Goal: Task Accomplishment & Management: Complete application form

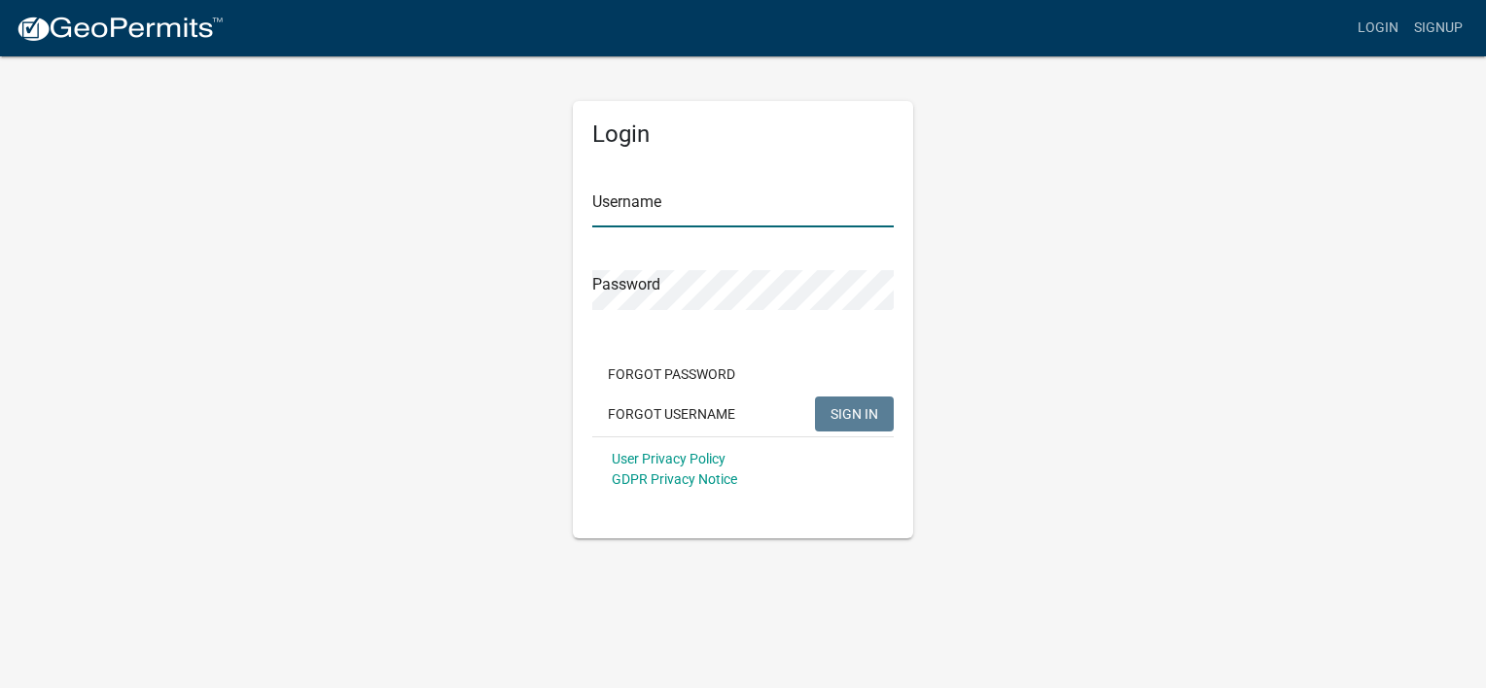
type input "KevFul1234"
click at [849, 408] on span "SIGN IN" at bounding box center [854, 413] width 48 height 16
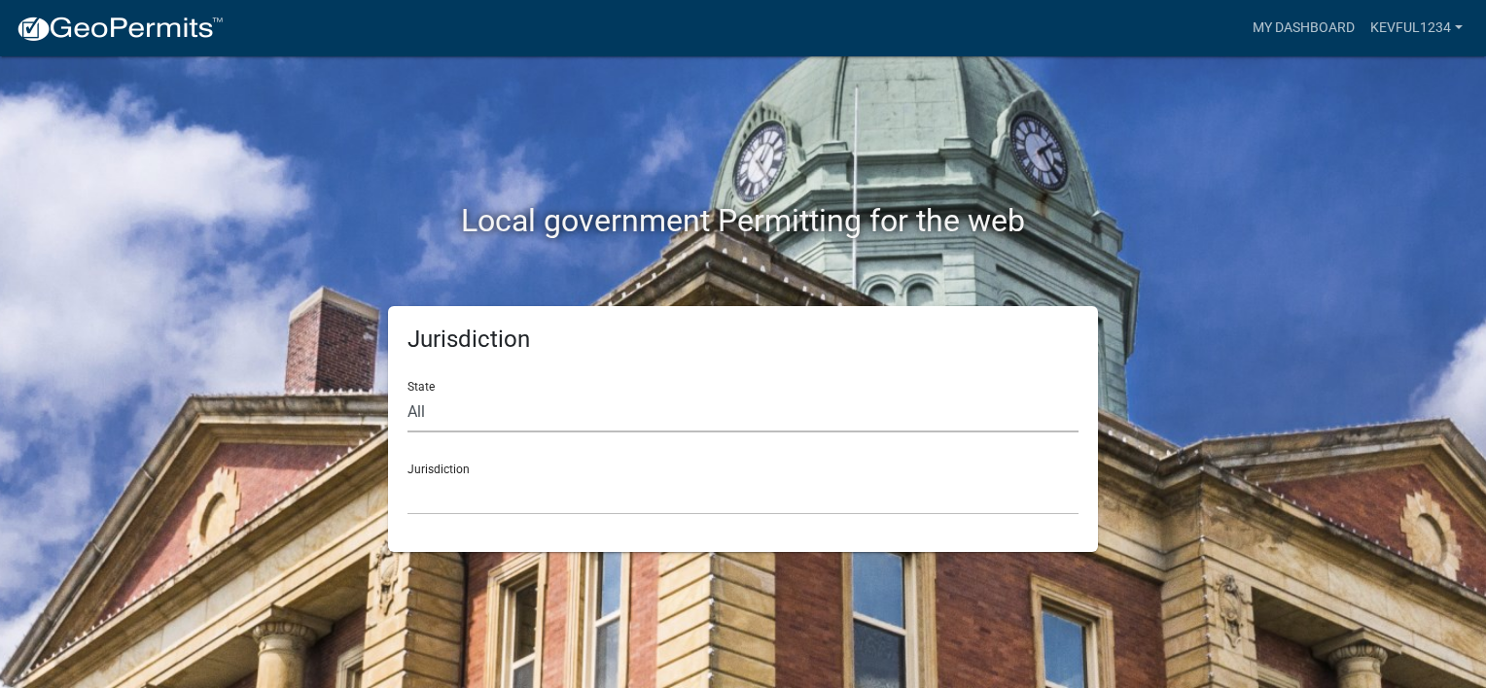
click at [440, 412] on select "All [US_STATE] [US_STATE] [US_STATE] [US_STATE] [US_STATE] [US_STATE] [US_STATE…" at bounding box center [742, 413] width 671 height 40
select select "[US_STATE]"
click at [407, 393] on select "All [US_STATE] [US_STATE] [US_STATE] [US_STATE] [US_STATE] [US_STATE] [US_STATE…" at bounding box center [742, 413] width 671 height 40
click at [451, 465] on div "Jurisdiction City of [GEOGRAPHIC_DATA], [US_STATE] City of [GEOGRAPHIC_DATA], […" at bounding box center [742, 481] width 671 height 67
click at [436, 490] on select "City of [GEOGRAPHIC_DATA], [US_STATE] City of [GEOGRAPHIC_DATA], [US_STATE] Cit…" at bounding box center [742, 495] width 671 height 40
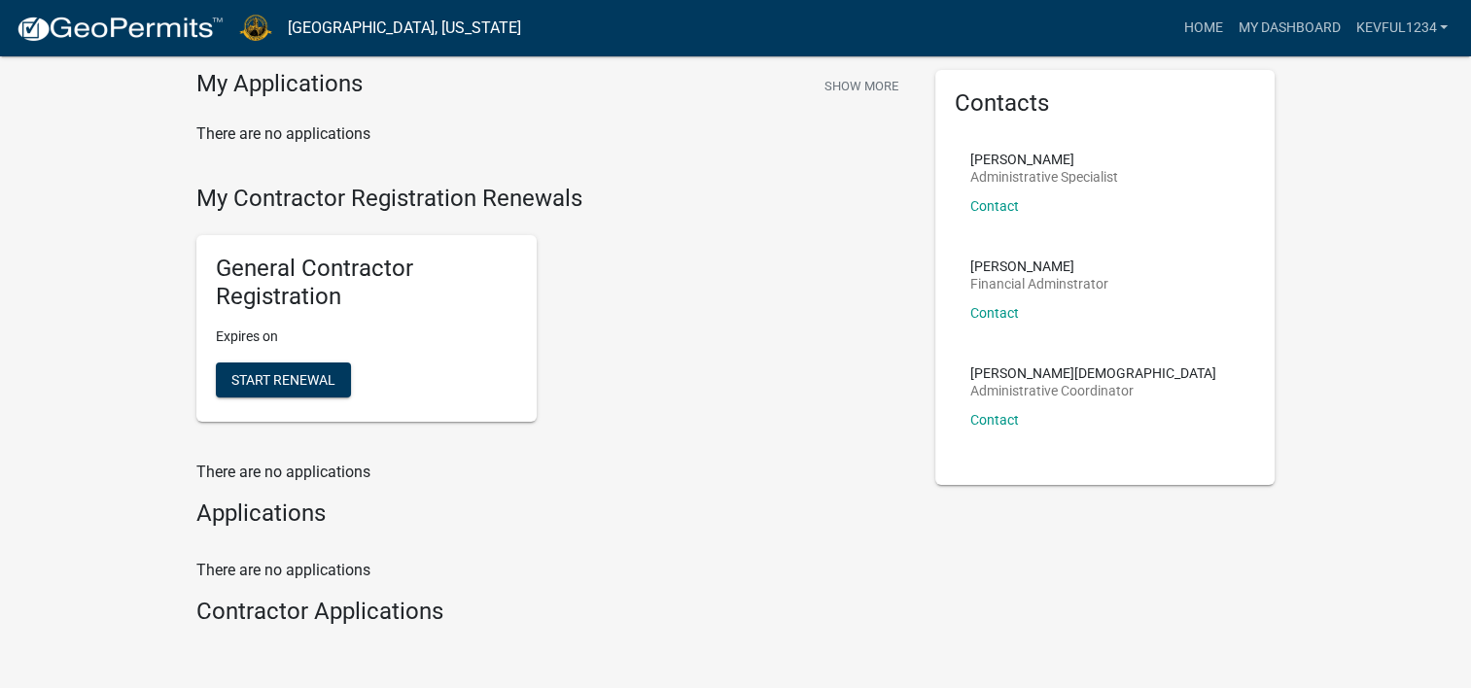
scroll to position [97, 0]
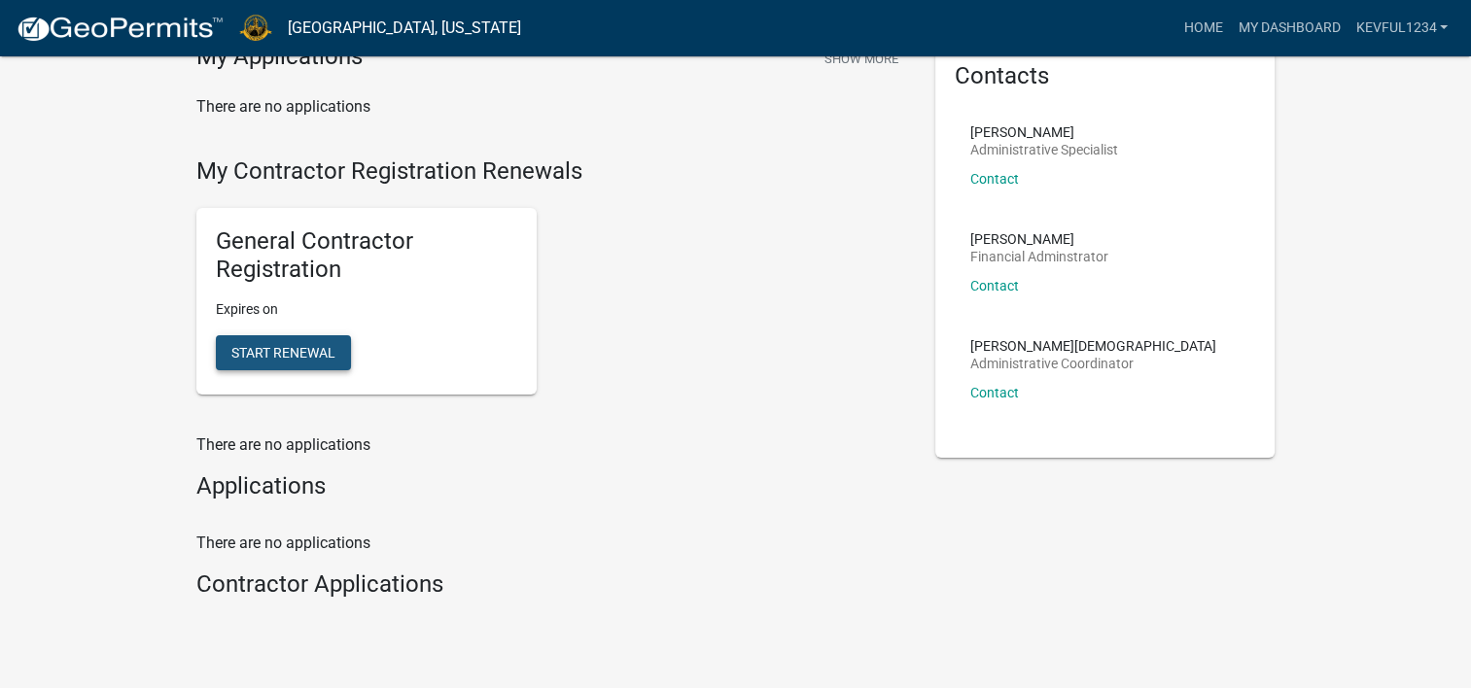
click at [289, 355] on span "Start Renewal" at bounding box center [283, 352] width 104 height 16
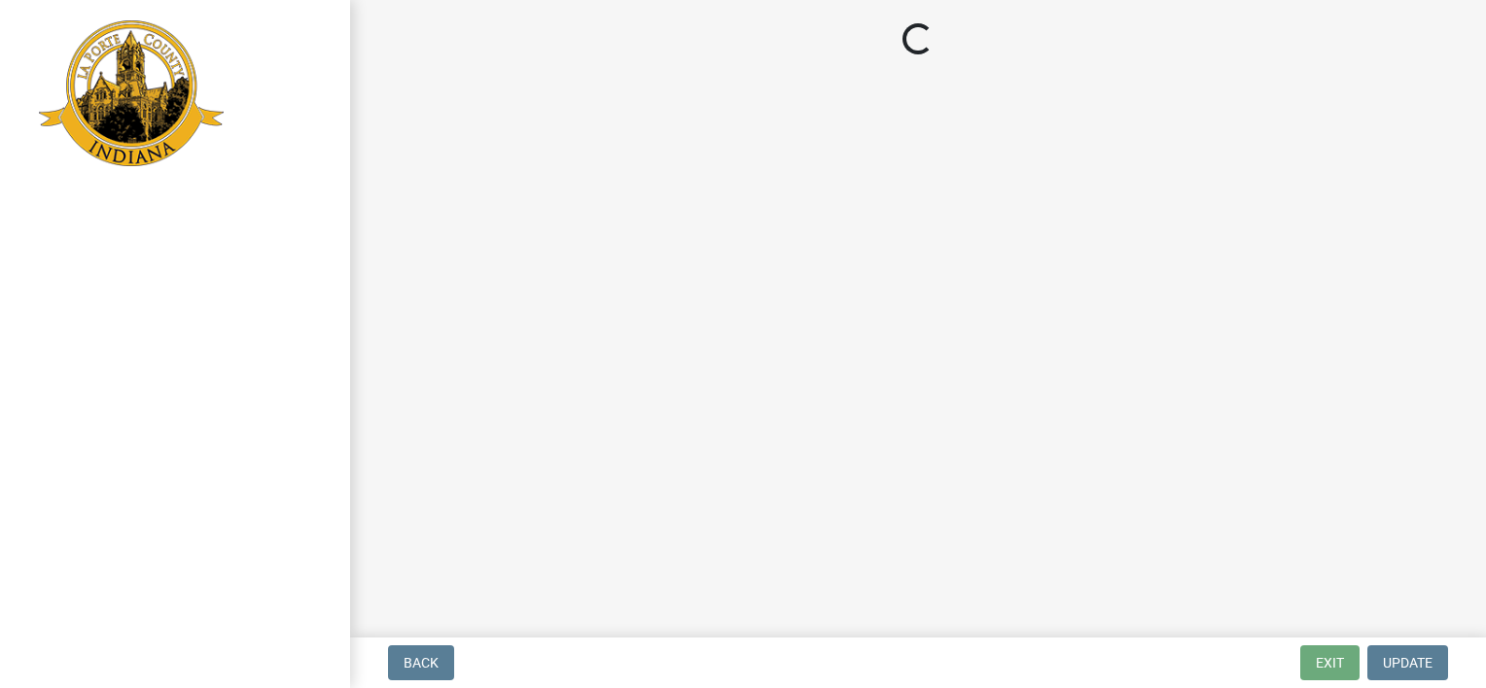
select select "MI"
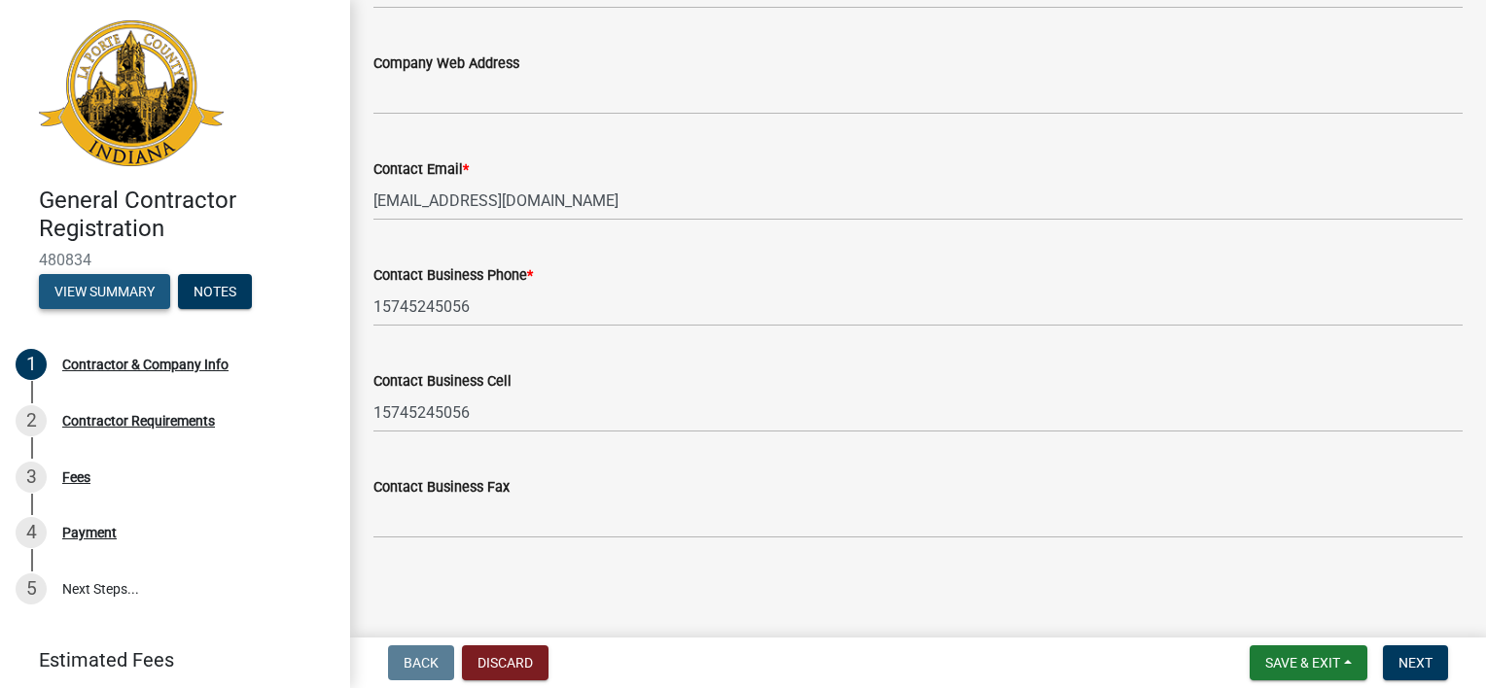
click at [124, 289] on button "View Summary" at bounding box center [104, 291] width 131 height 35
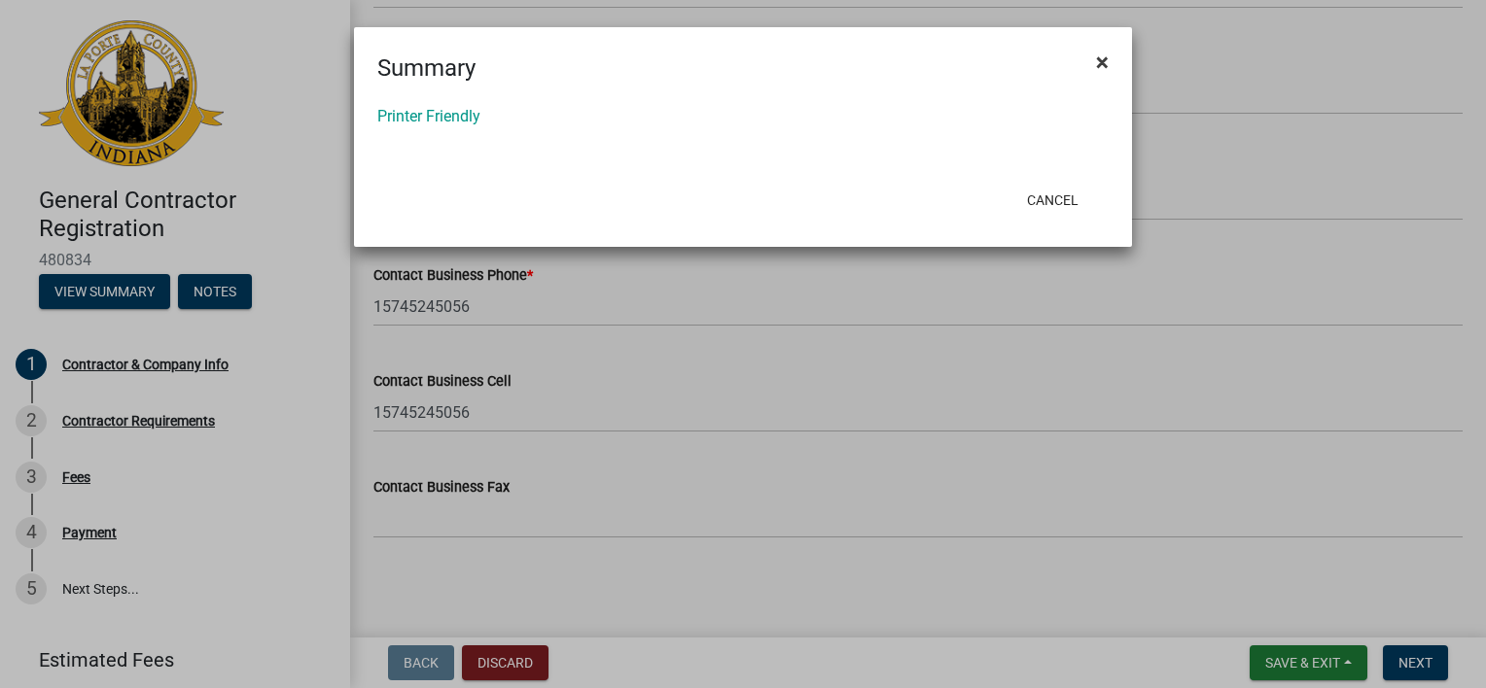
click at [1101, 61] on span "×" at bounding box center [1102, 62] width 13 height 27
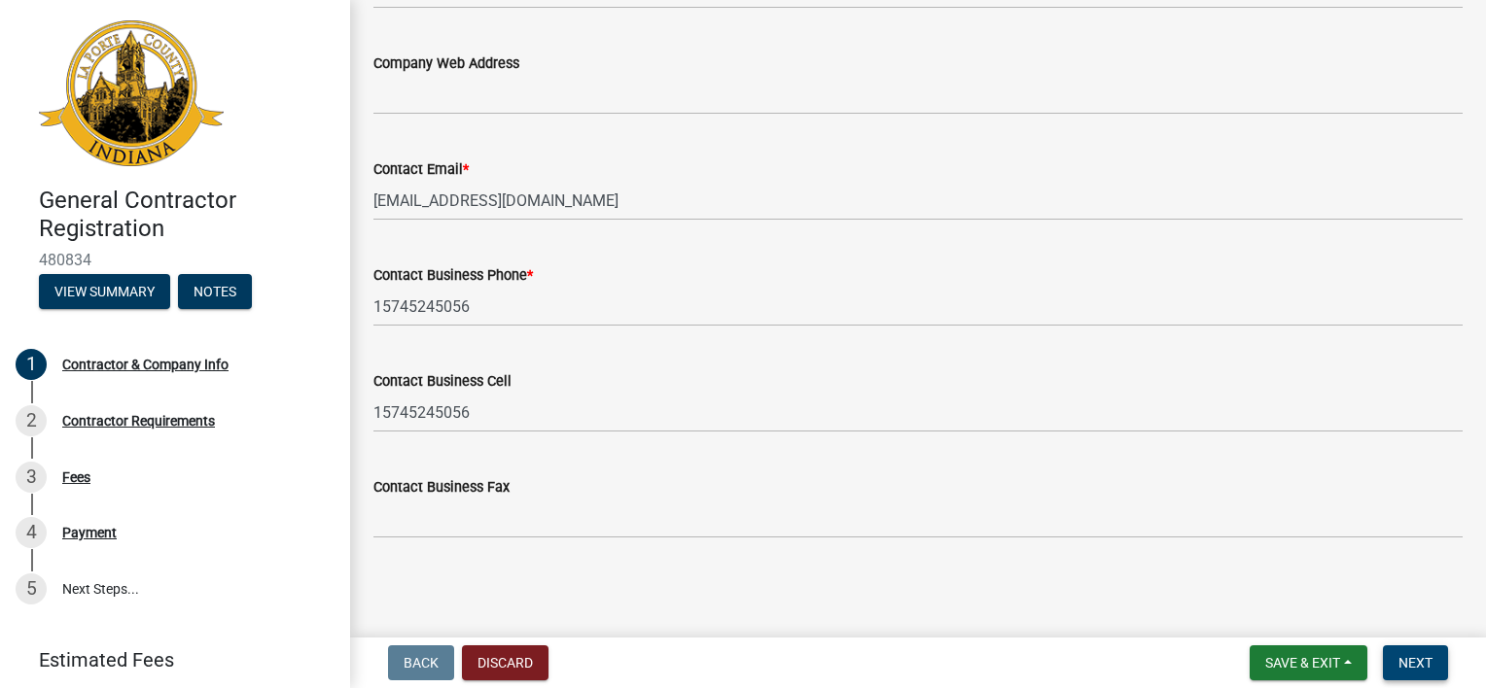
click at [1405, 657] on span "Next" at bounding box center [1415, 663] width 34 height 16
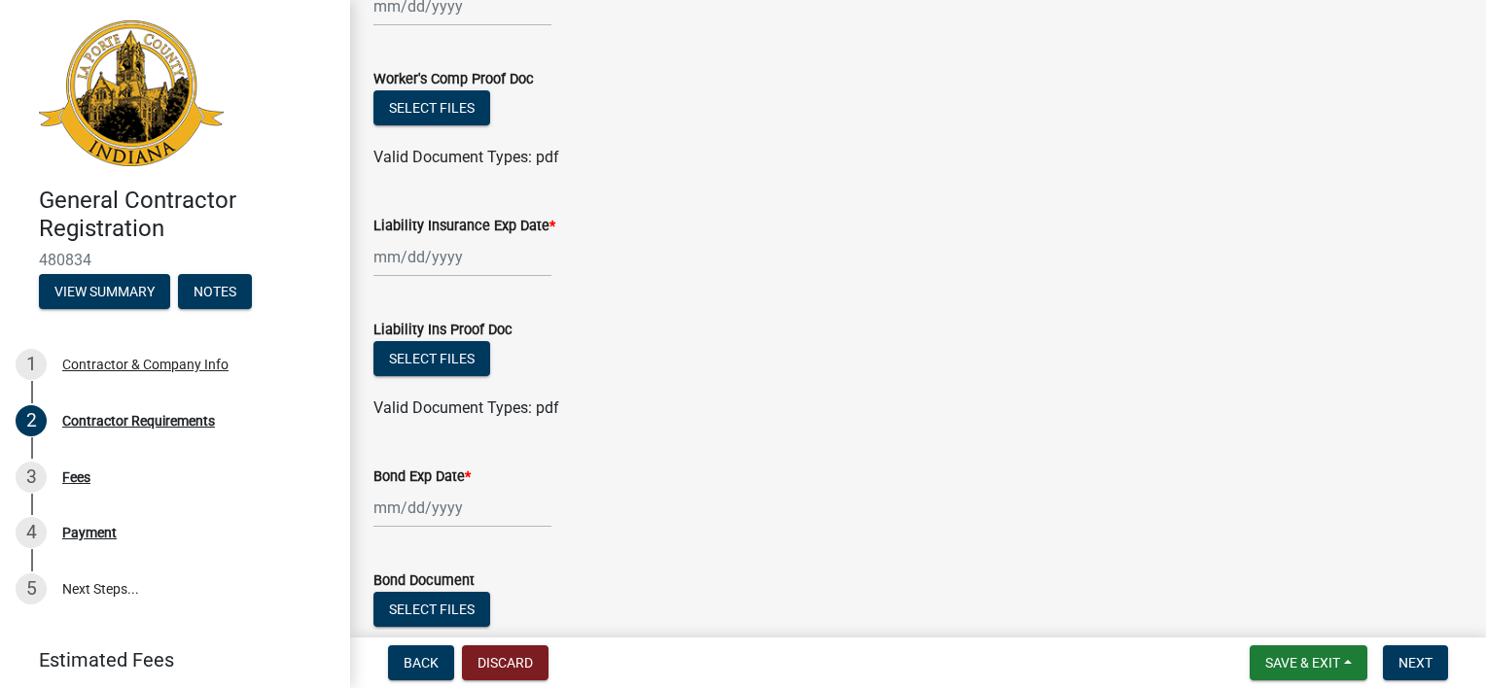
scroll to position [292, 0]
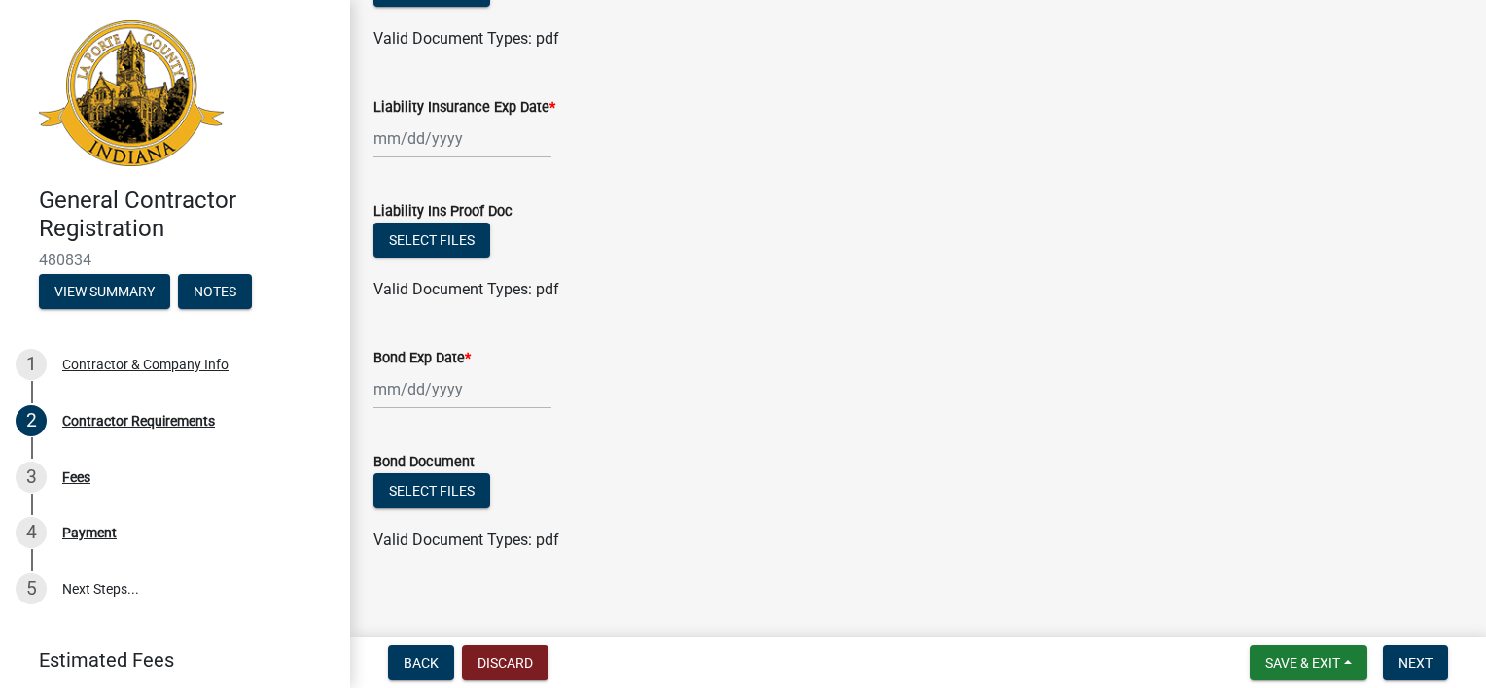
click at [377, 377] on div at bounding box center [462, 390] width 178 height 40
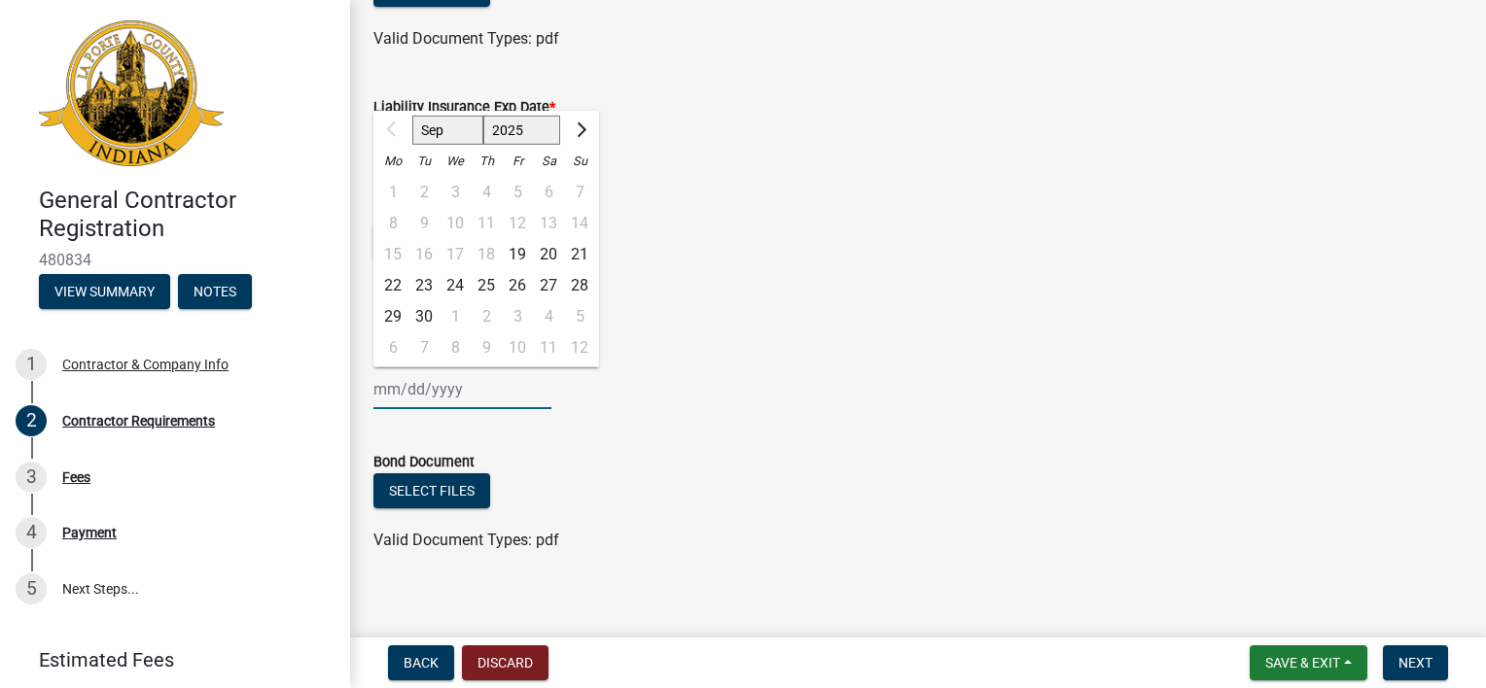
click at [435, 132] on select "Sep Oct Nov Dec" at bounding box center [447, 130] width 71 height 29
select select "10"
click at [412, 116] on select "Sep Oct Nov Dec" at bounding box center [447, 130] width 71 height 29
click at [545, 128] on select "2025 2026 2027 2028 2029 2030 2031 2032 2033 2034 2035 2036 2037 2038 2039 2040…" at bounding box center [522, 130] width 78 height 29
select select "2026"
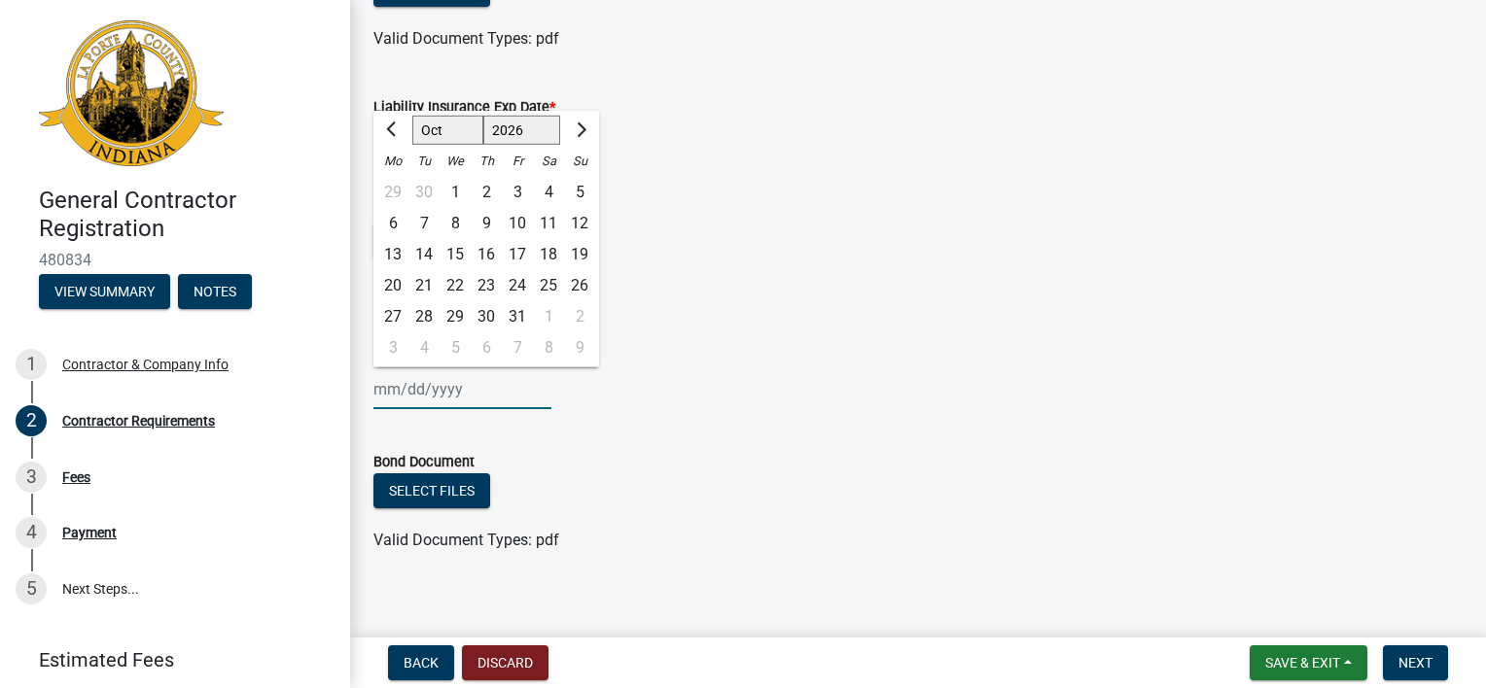
click at [483, 116] on select "2025 2026 2027 2028 2029 2030 2031 2032 2033 2034 2035 2036 2037 2038 2039 2040…" at bounding box center [522, 130] width 78 height 29
click at [582, 193] on div "4" at bounding box center [579, 192] width 31 height 31
type input "[DATE]"
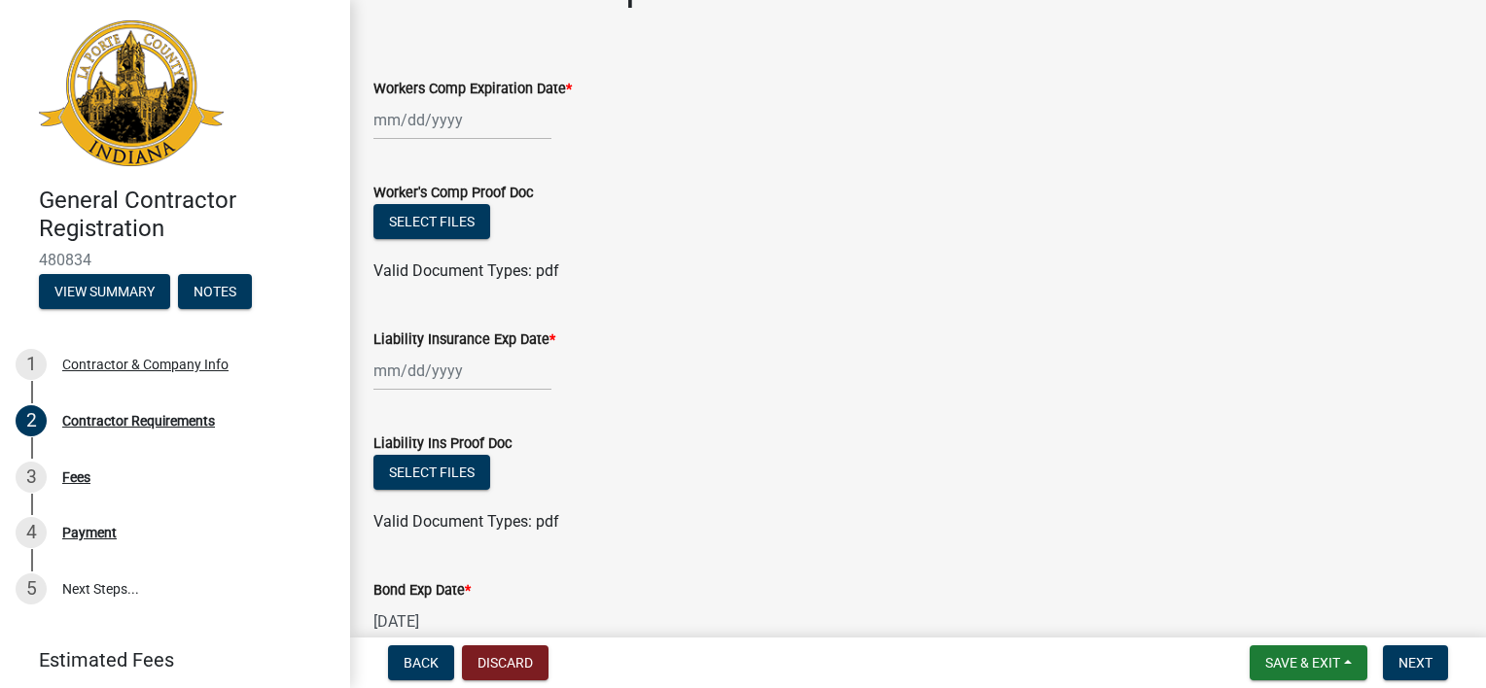
scroll to position [0, 0]
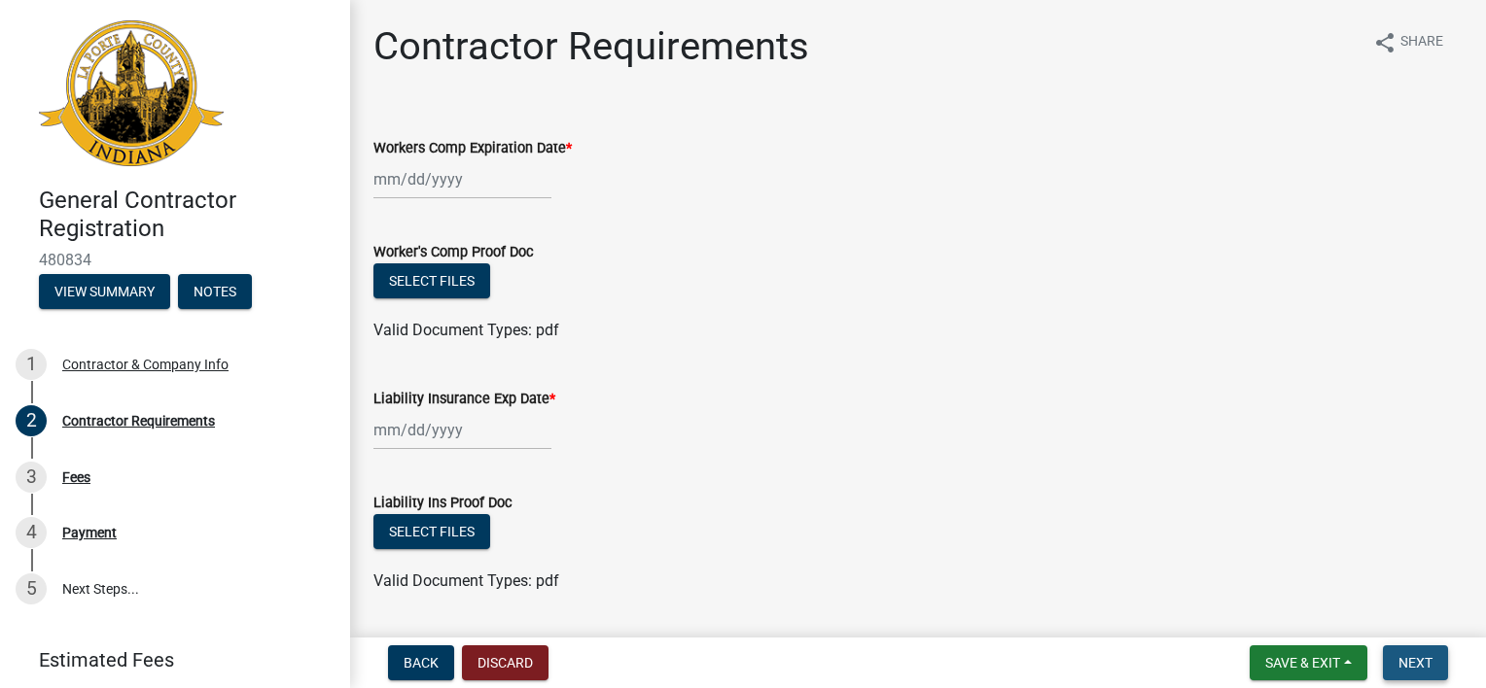
click at [1408, 655] on span "Next" at bounding box center [1415, 663] width 34 height 16
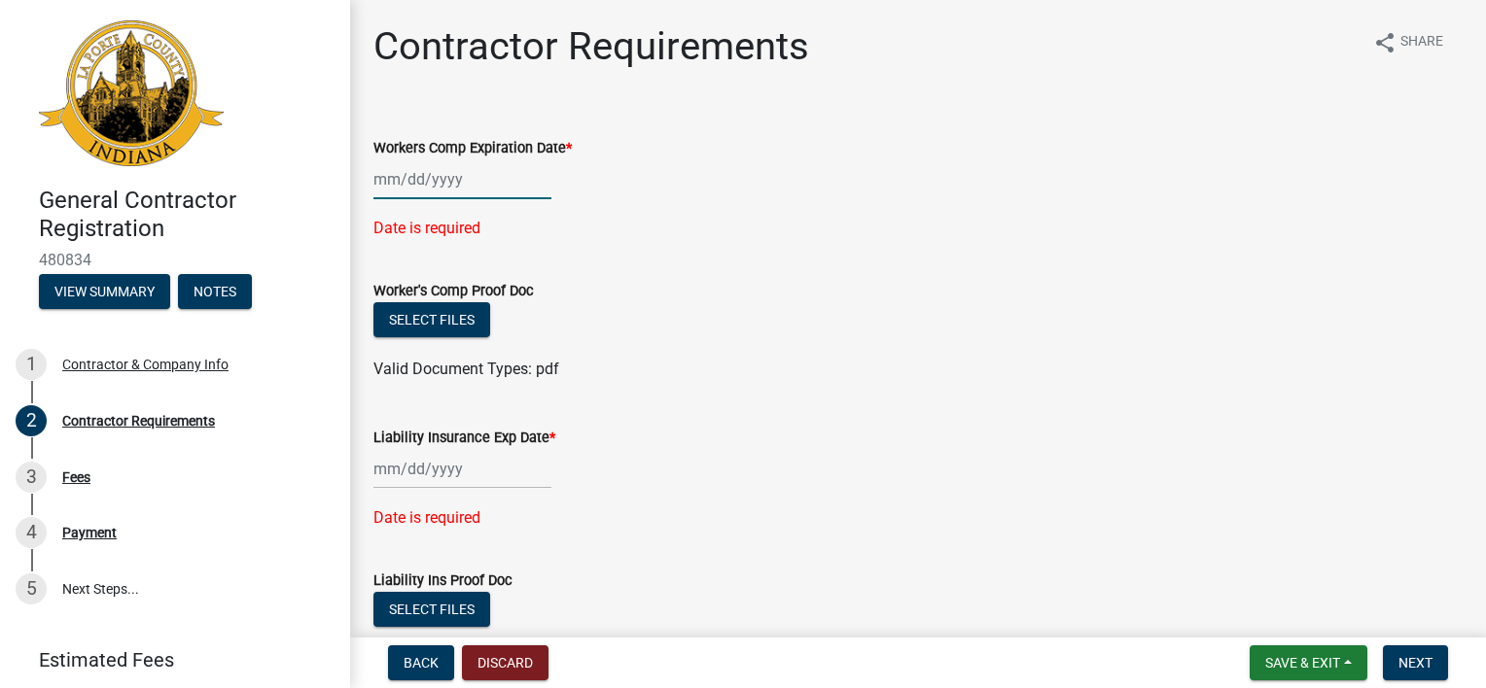
click at [387, 188] on div at bounding box center [462, 179] width 178 height 40
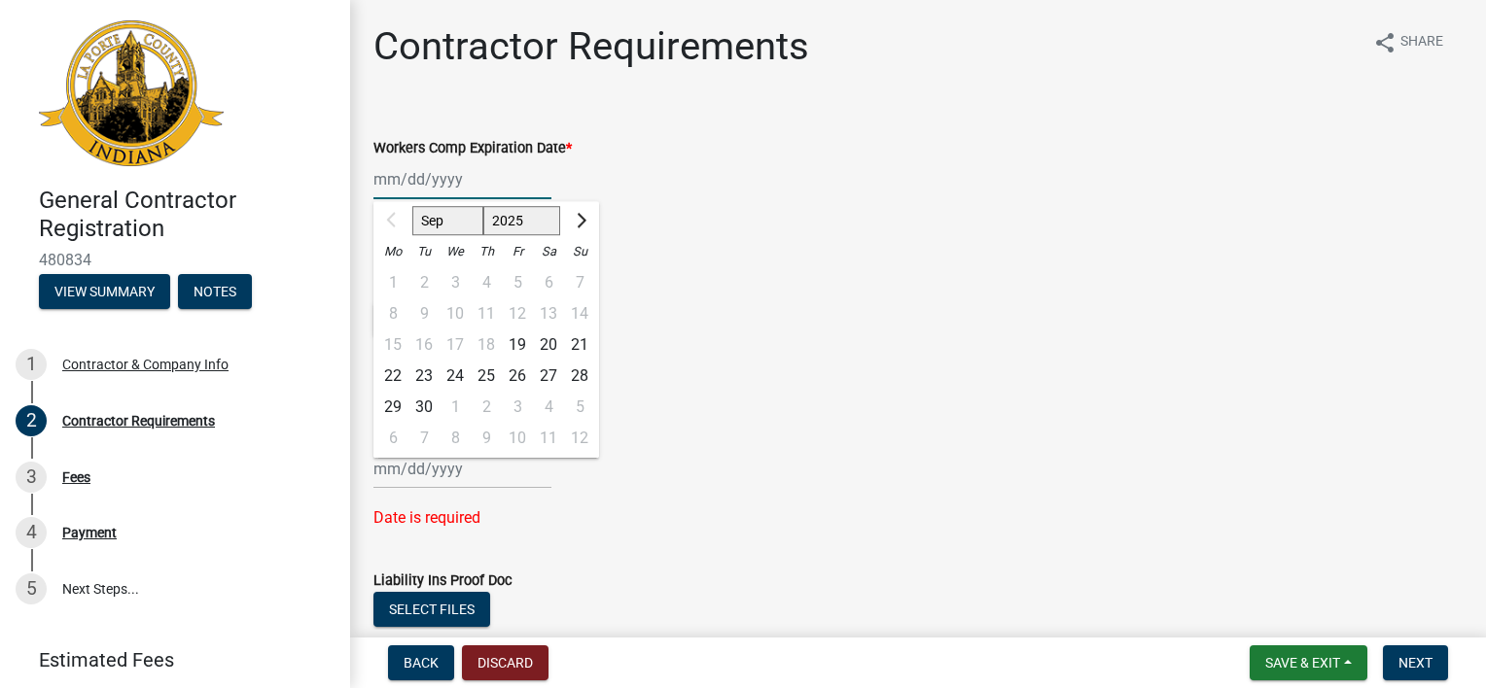
click at [465, 227] on select "Sep Oct Nov Dec" at bounding box center [447, 220] width 71 height 29
select select "10"
click at [412, 206] on select "Sep Oct Nov Dec" at bounding box center [447, 220] width 71 height 29
click at [451, 405] on div "29" at bounding box center [455, 407] width 31 height 31
type input "[DATE]"
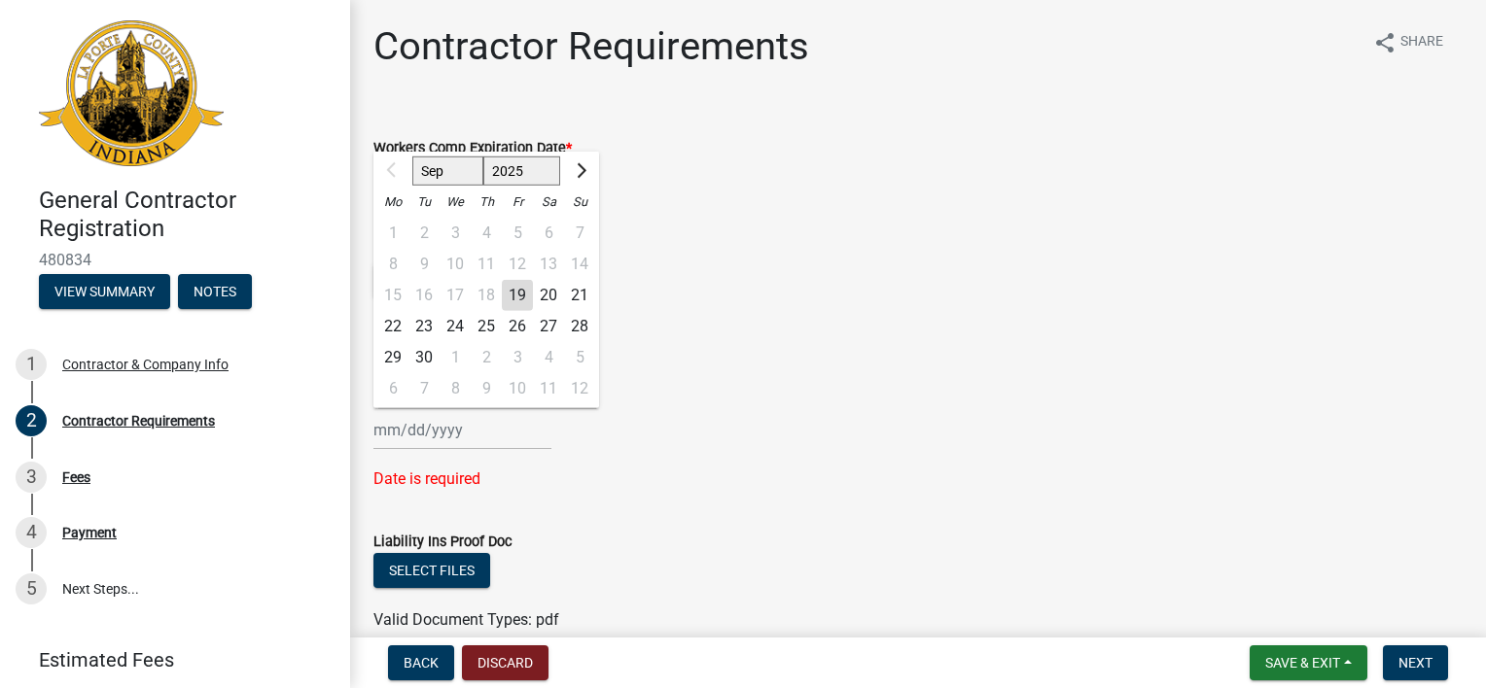
click at [416, 439] on input "Liability Insurance Exp Date *" at bounding box center [462, 430] width 178 height 40
click at [460, 173] on select "Sep Oct Nov Dec" at bounding box center [447, 171] width 71 height 29
select select "12"
click at [412, 157] on select "Sep Oct Nov Dec" at bounding box center [447, 171] width 71 height 29
click at [462, 233] on div "3" at bounding box center [455, 233] width 31 height 31
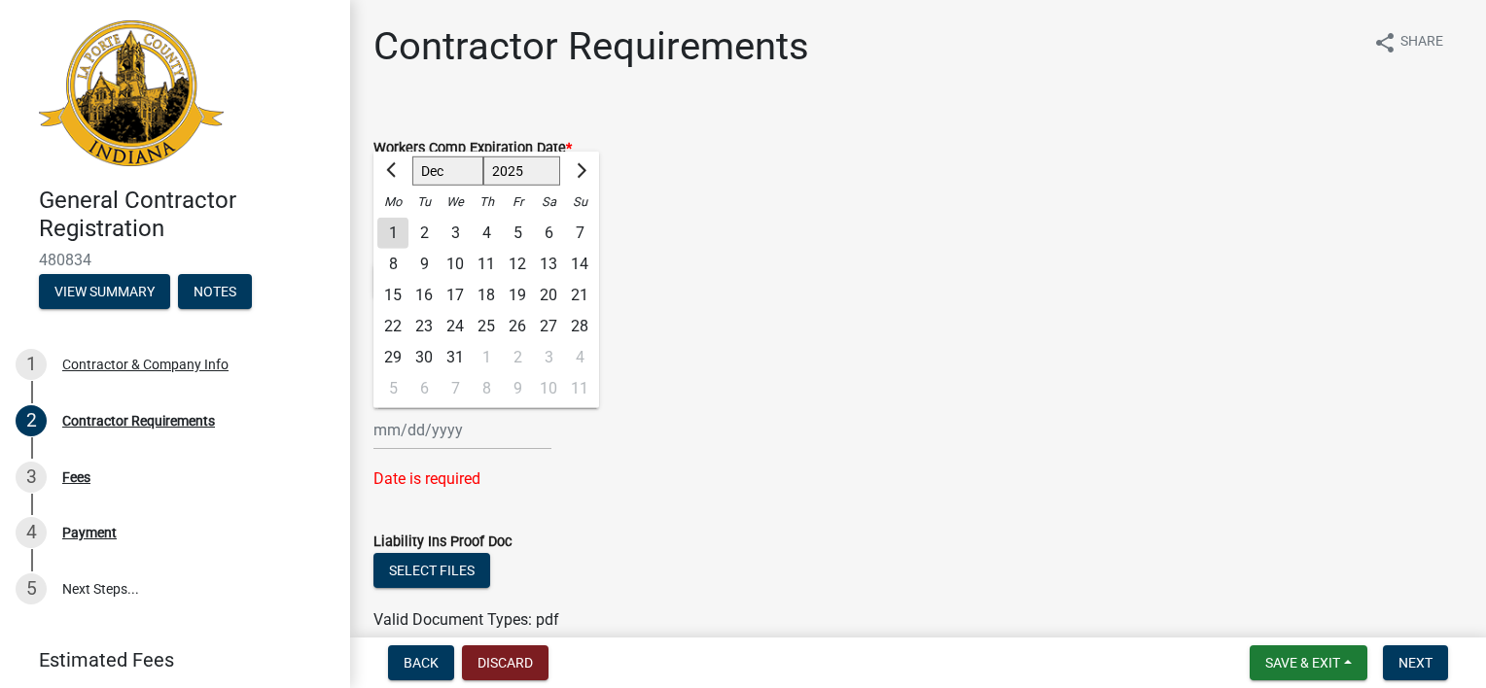
type input "[DATE]"
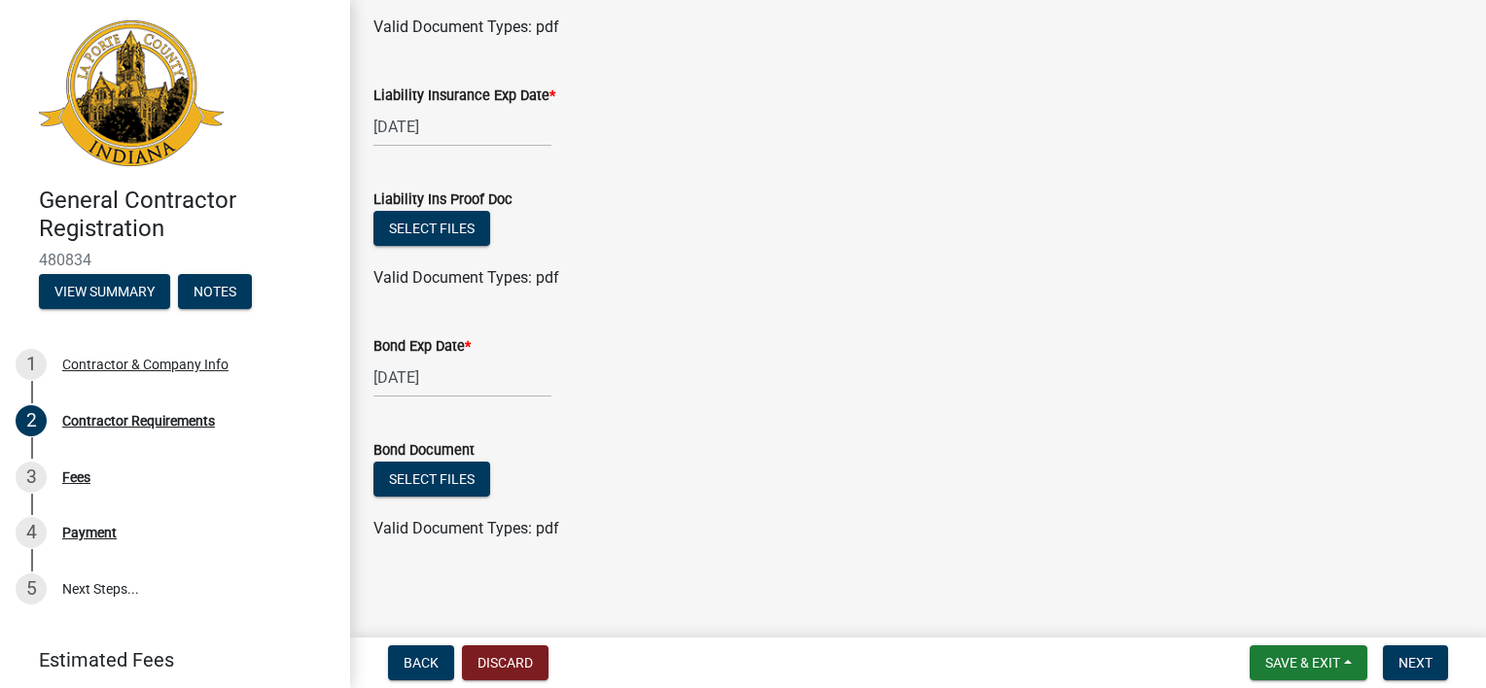
scroll to position [307, 0]
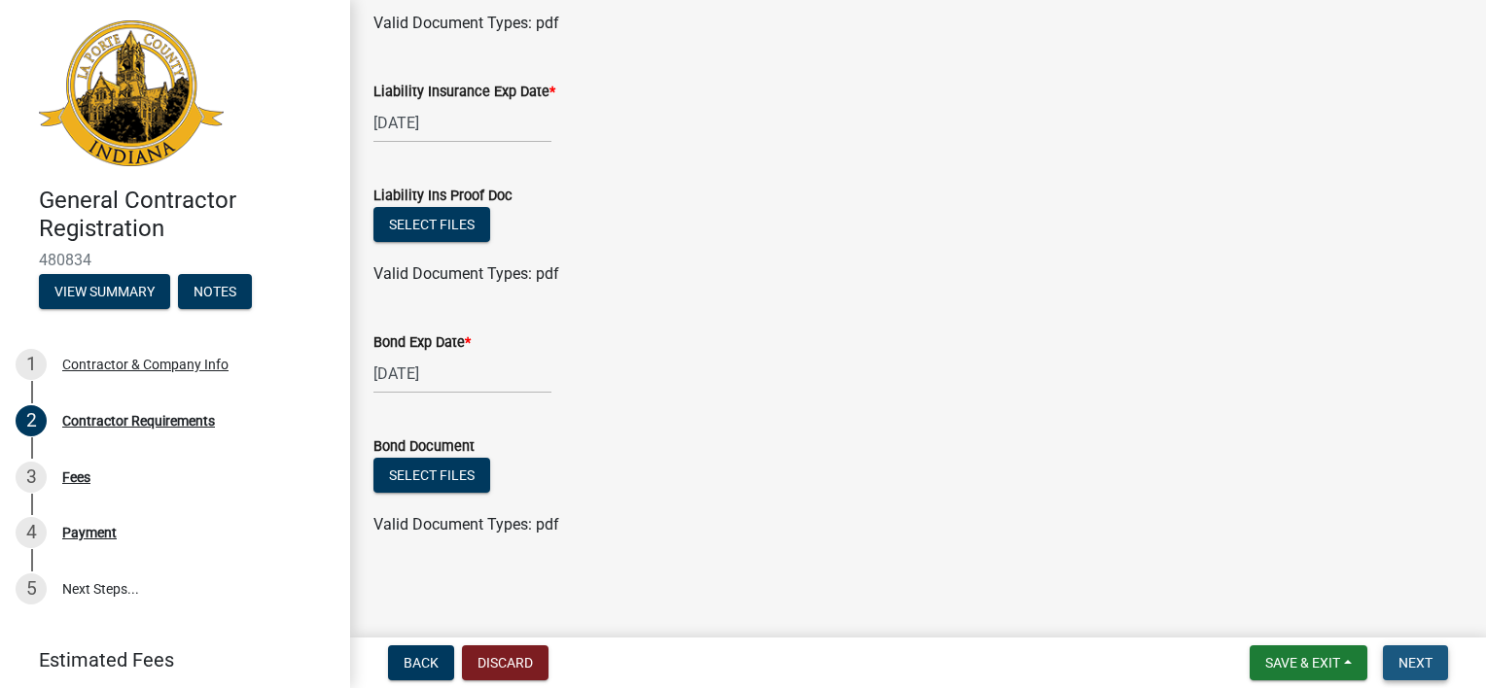
click at [1431, 670] on button "Next" at bounding box center [1415, 663] width 65 height 35
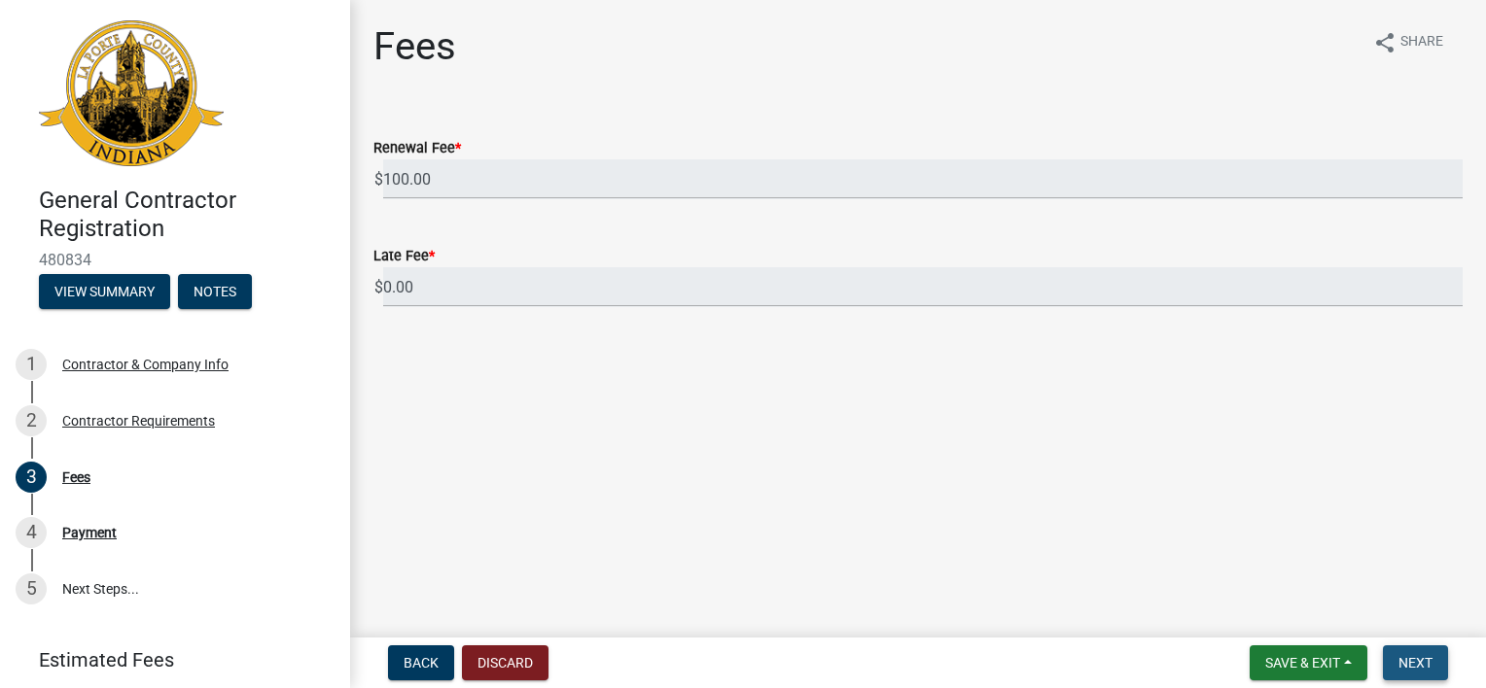
click at [1421, 657] on span "Next" at bounding box center [1415, 663] width 34 height 16
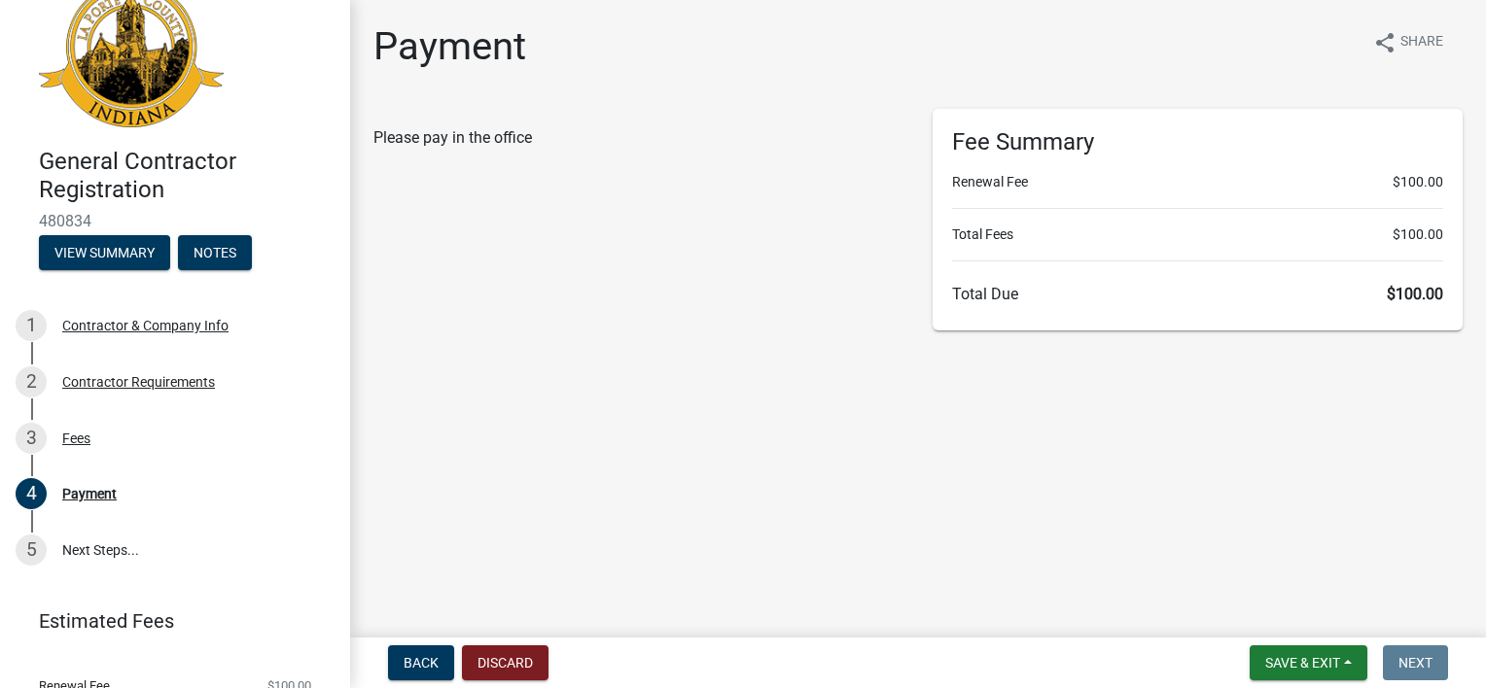
scroll to position [109, 0]
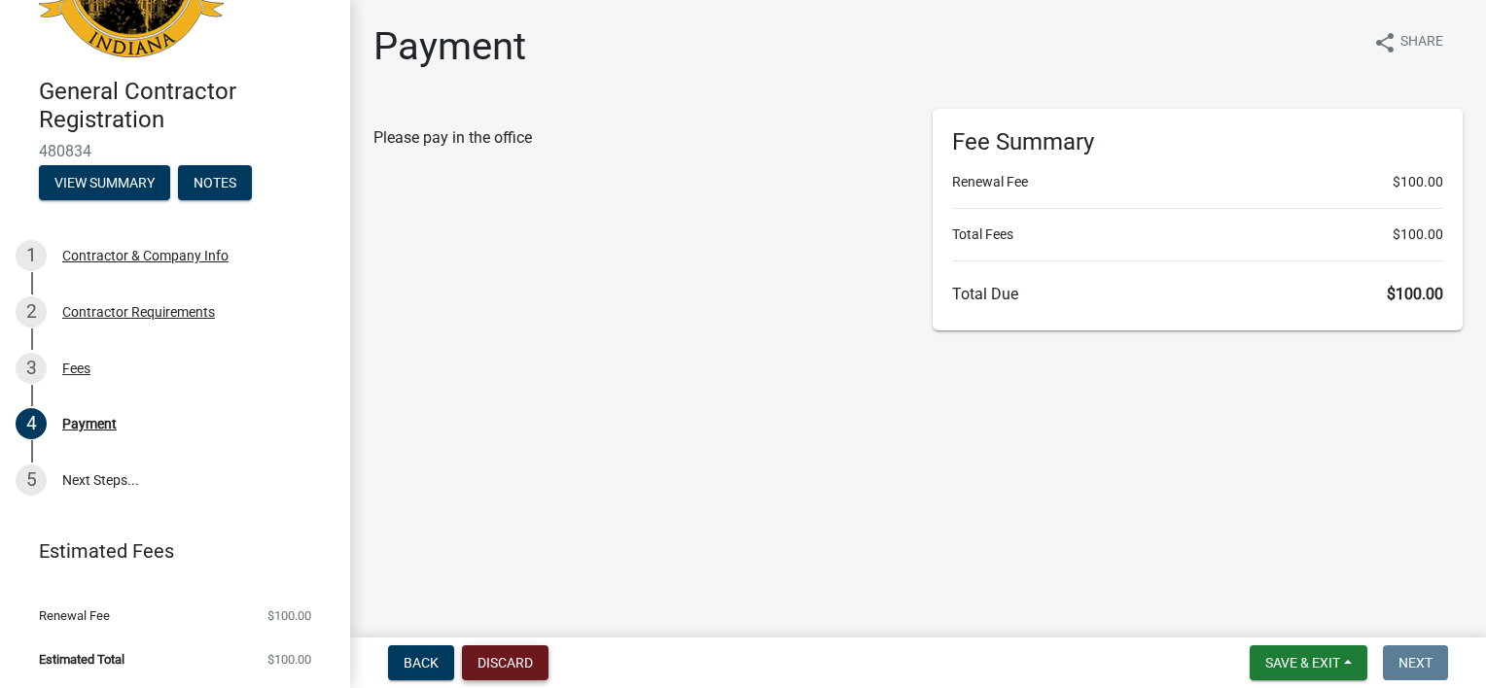
click at [501, 663] on button "Discard" at bounding box center [505, 663] width 87 height 35
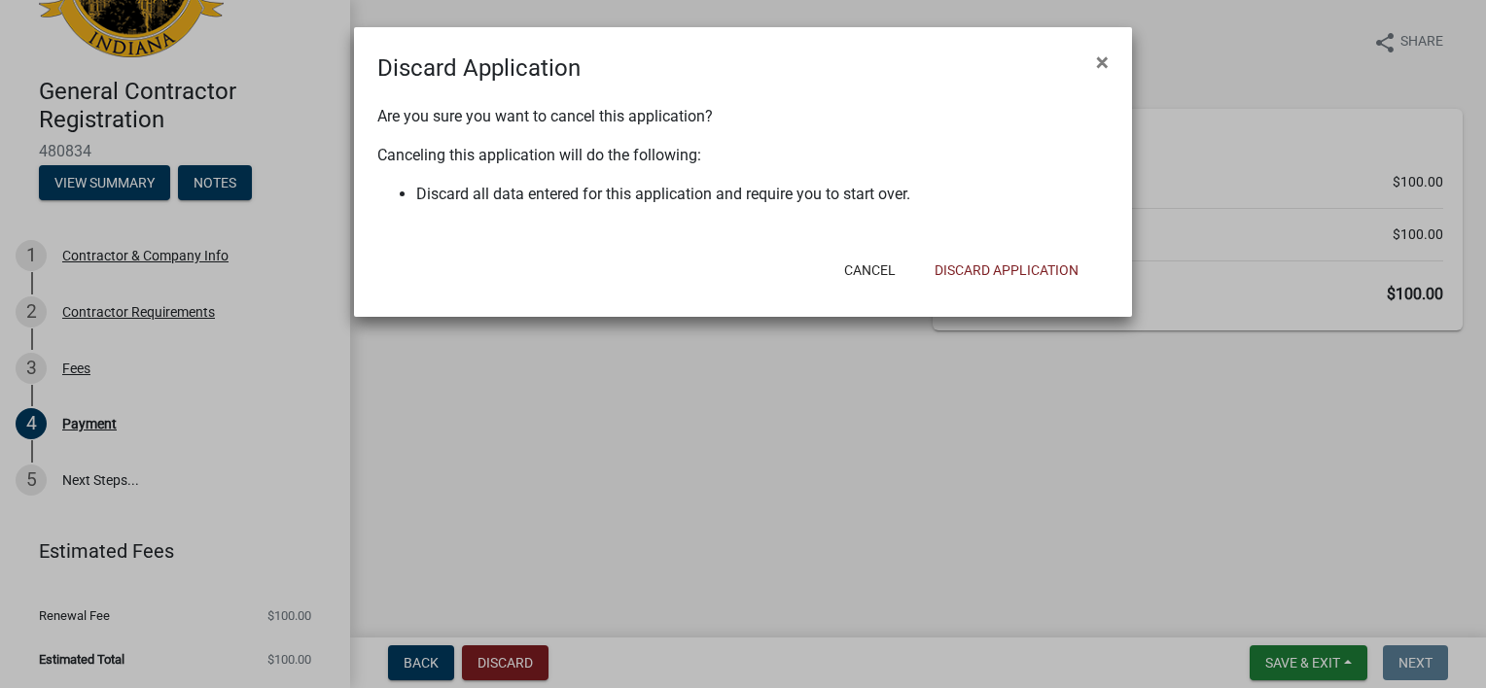
click at [403, 657] on ngb-modal-window "Discard Application × Are you sure you want to cancel this application? Canceli…" at bounding box center [743, 344] width 1486 height 688
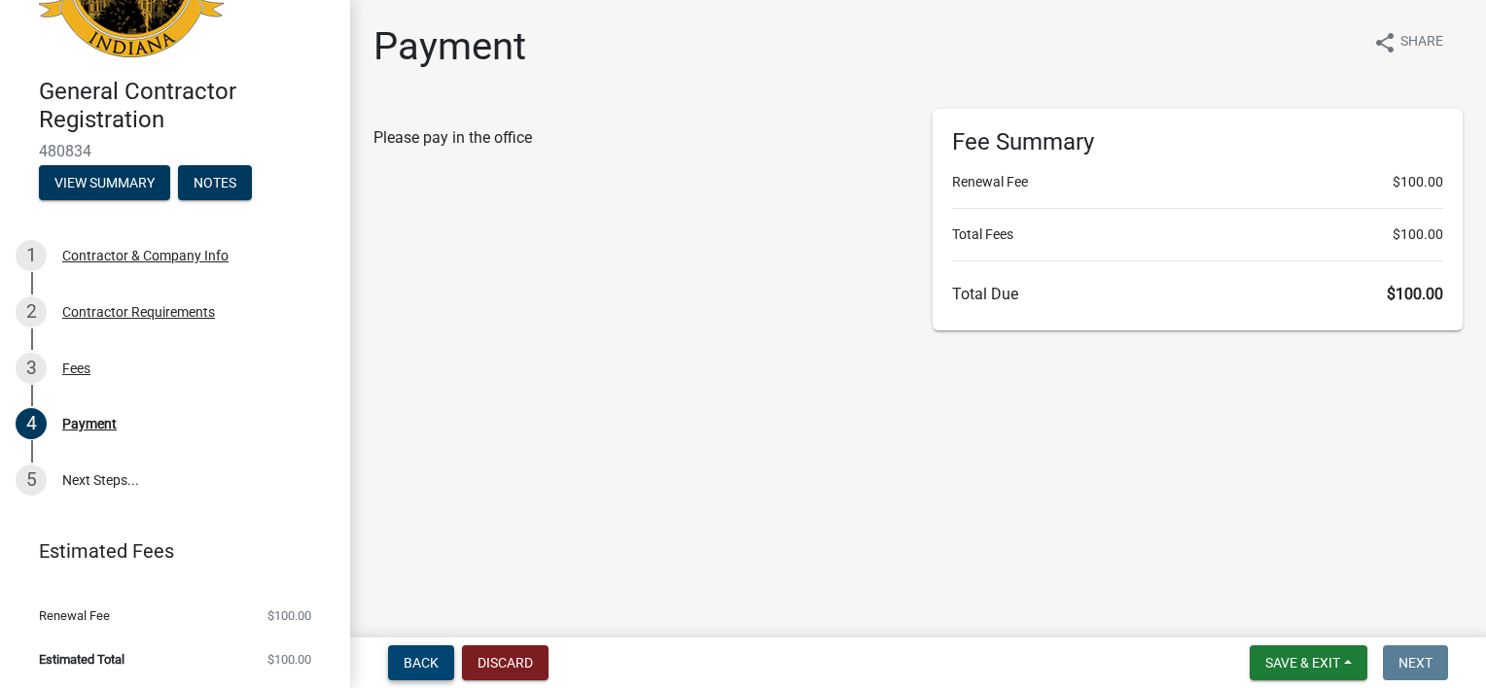
click at [427, 677] on button "Back" at bounding box center [421, 663] width 66 height 35
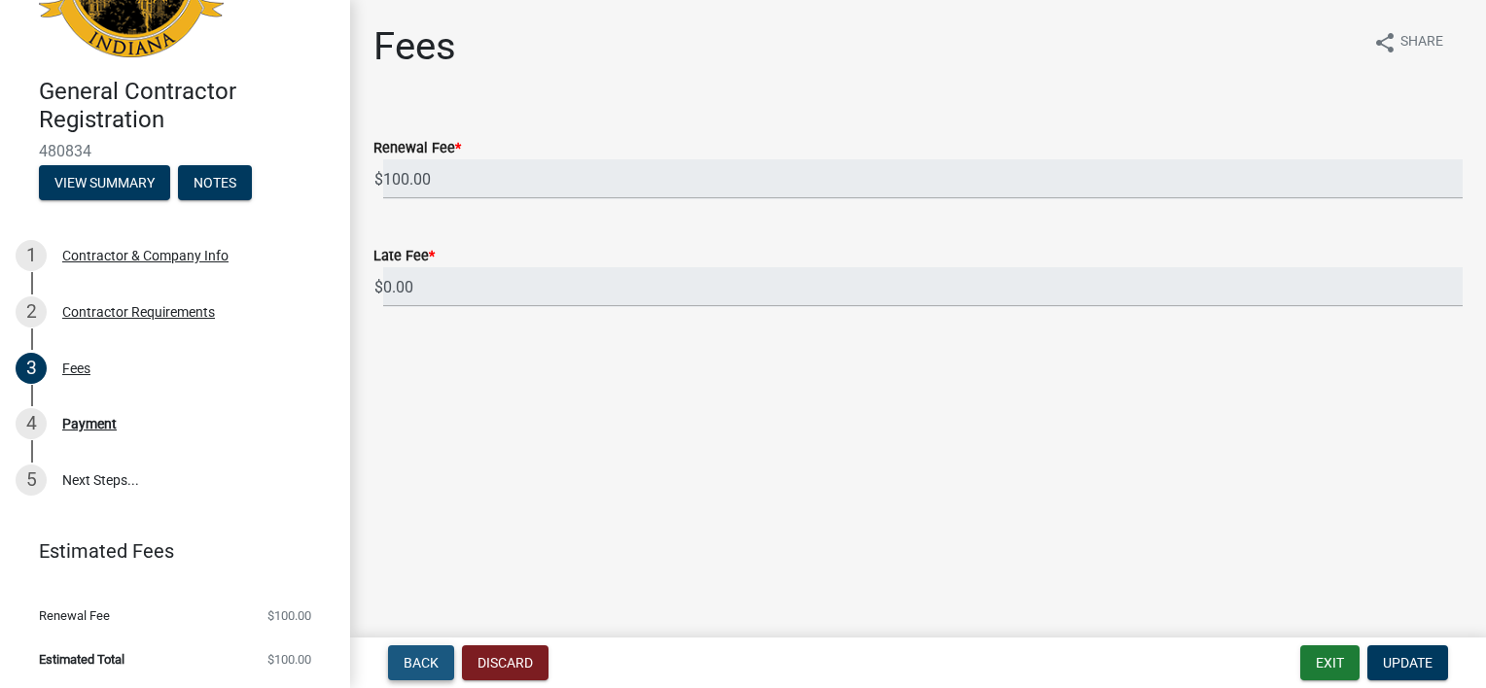
click at [409, 662] on span "Back" at bounding box center [421, 663] width 35 height 16
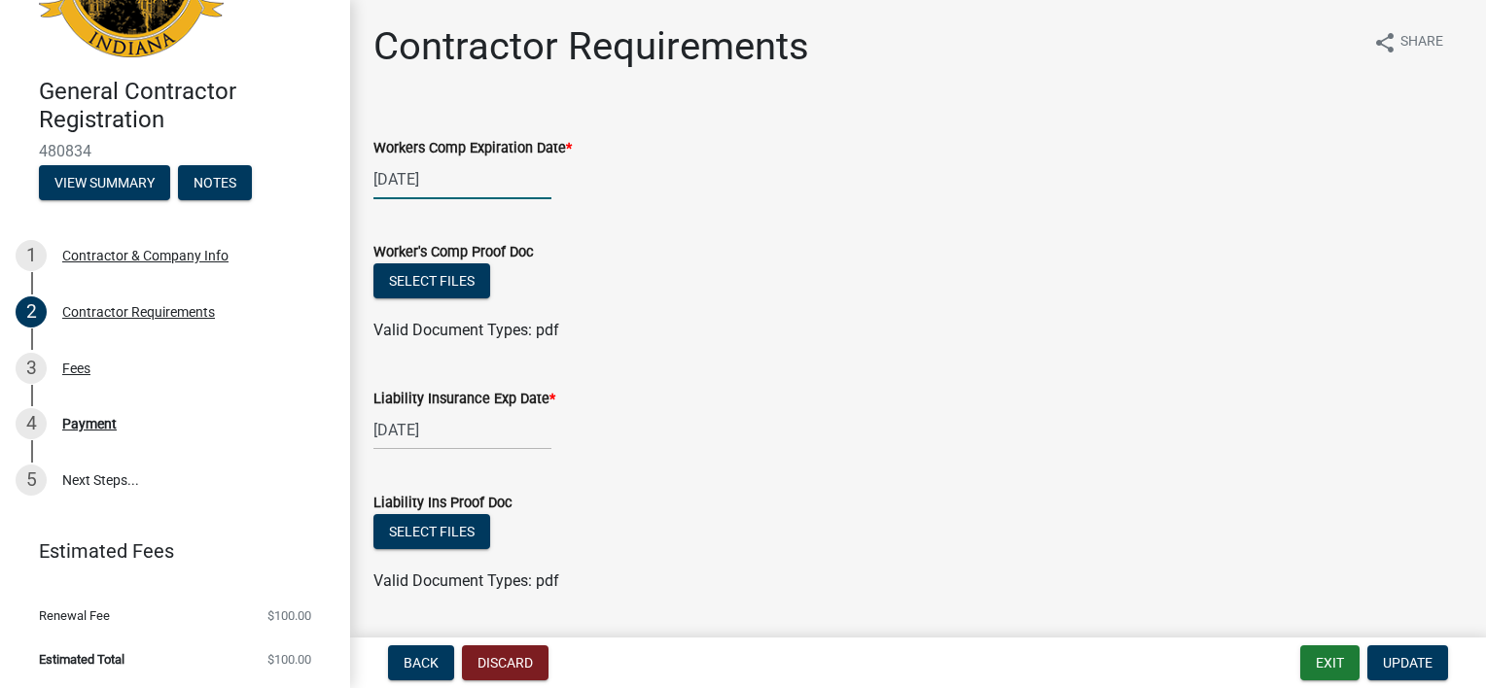
click at [467, 181] on div "[DATE]" at bounding box center [462, 179] width 178 height 40
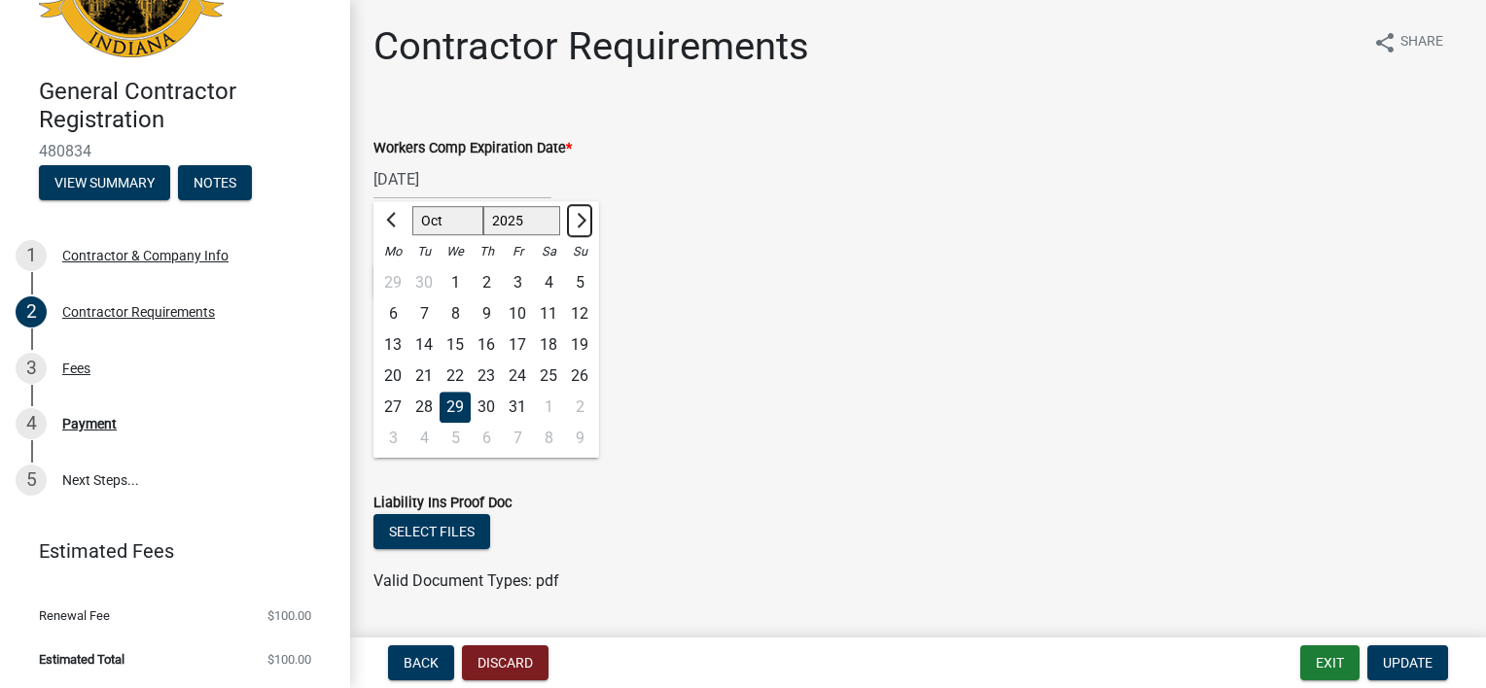
click at [587, 219] on button "Next month" at bounding box center [579, 220] width 23 height 31
select select "11"
click at [533, 218] on select "2025 2026 2027 2028 2029 2030 2031 2032 2033 2034 2035 2036 2037 2038 2039 2040…" at bounding box center [522, 220] width 78 height 29
select select "2026"
click at [483, 206] on select "2025 2026 2027 2028 2029 2030 2031 2032 2033 2034 2035 2036 2037 2038 2039 2040…" at bounding box center [522, 220] width 78 height 29
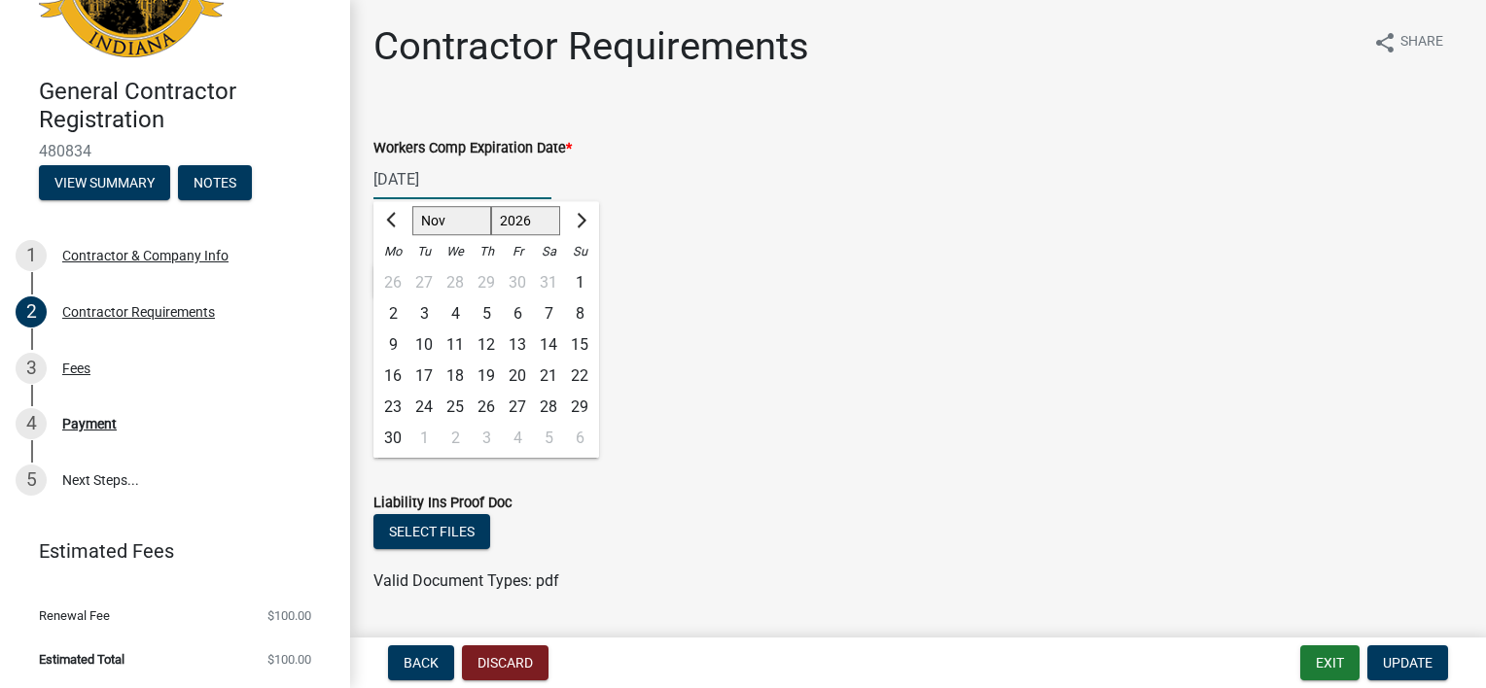
click at [491, 206] on select "2025 2026 2027 2028 2029 2030 2031 2032 2033 2034 2035 2036 2037 2038 2039 2040…" at bounding box center [526, 220] width 70 height 29
click at [490, 179] on input "[DATE]" at bounding box center [462, 179] width 178 height 40
click at [576, 403] on div "29" at bounding box center [579, 407] width 31 height 31
type input "[DATE]"
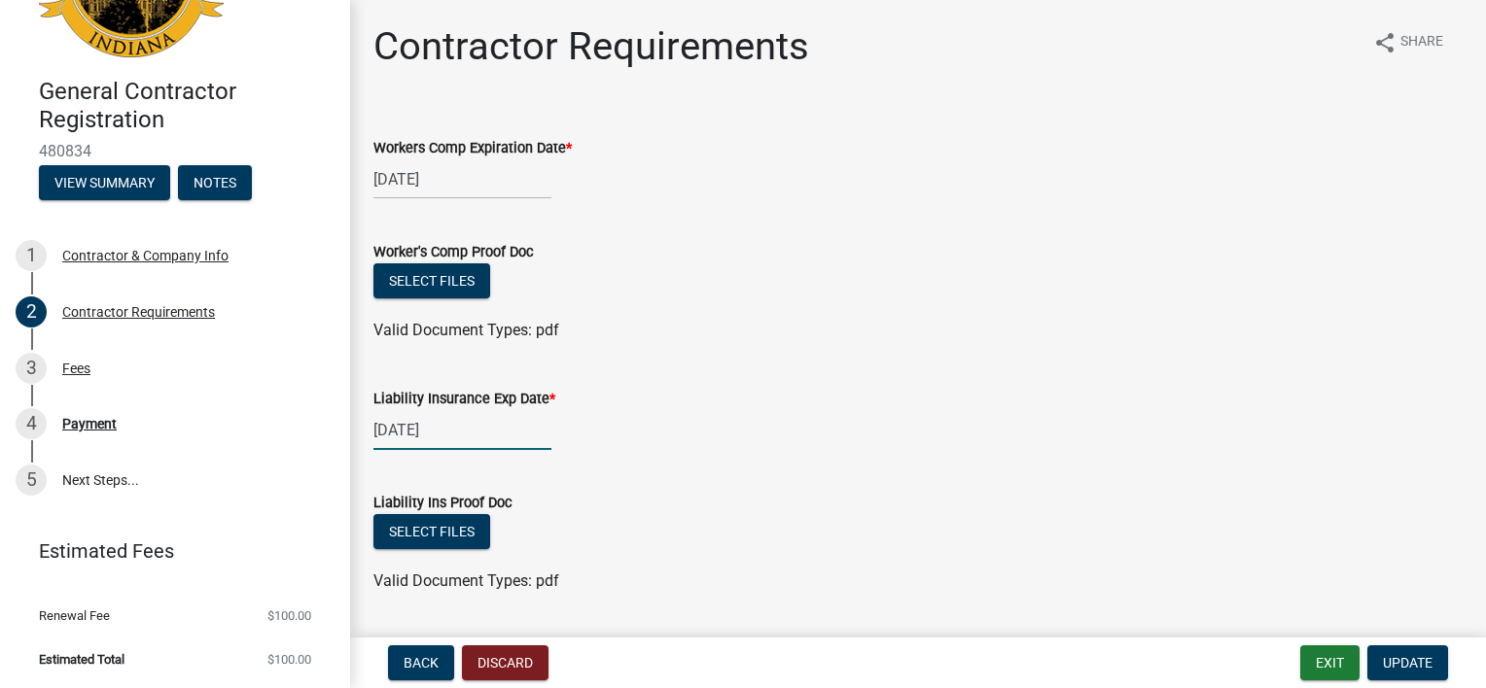
click at [467, 429] on div "[DATE]" at bounding box center [462, 430] width 178 height 40
select select "12"
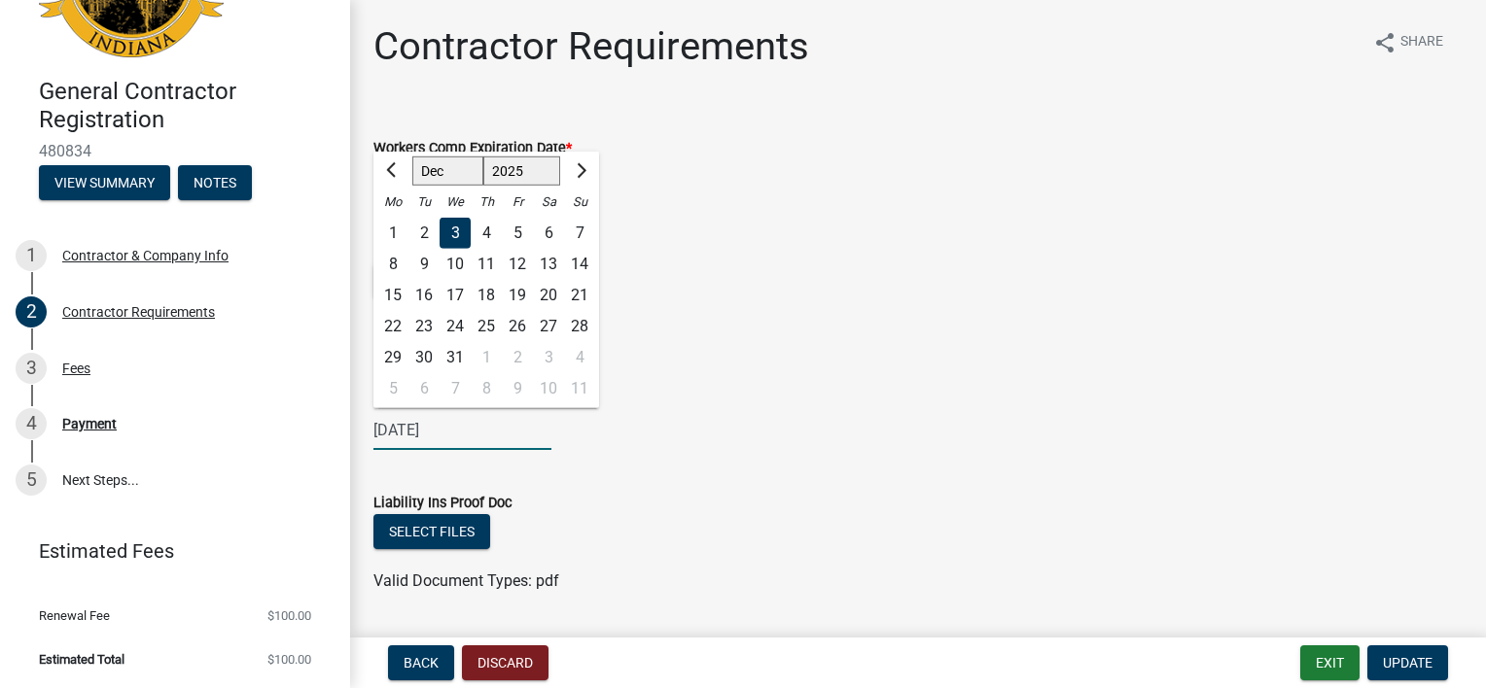
click at [544, 179] on select "2025 2026 2027 2028 2029 2030 2031 2032 2033 2034 2035 2036 2037 2038 2039 2040…" at bounding box center [522, 171] width 78 height 29
select select "2026"
click at [483, 157] on select "2025 2026 2027 2028 2029 2030 2031 2032 2033 2034 2035 2036 2037 2038 2039 2040…" at bounding box center [522, 171] width 78 height 29
click at [600, 299] on div "Select files" at bounding box center [917, 284] width 1089 height 40
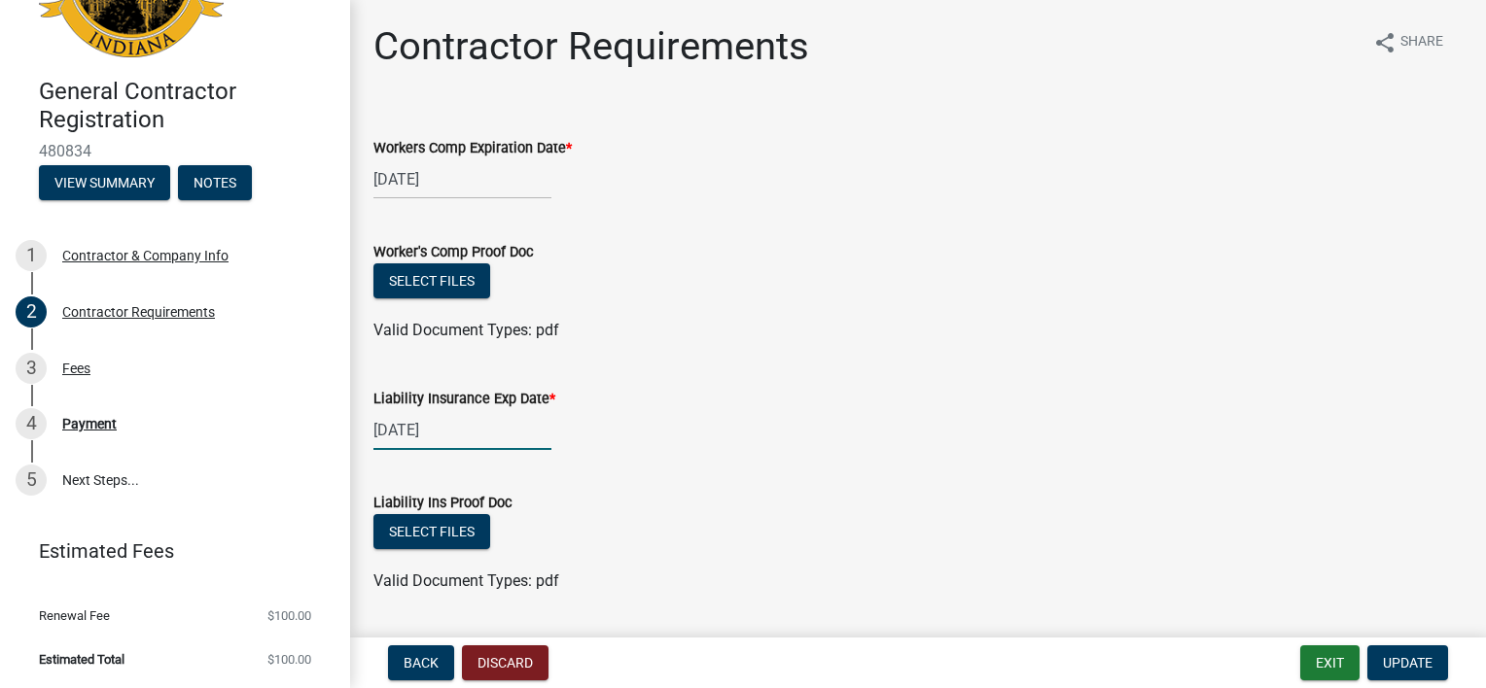
click at [469, 439] on div "[DATE]" at bounding box center [462, 430] width 178 height 40
select select "12"
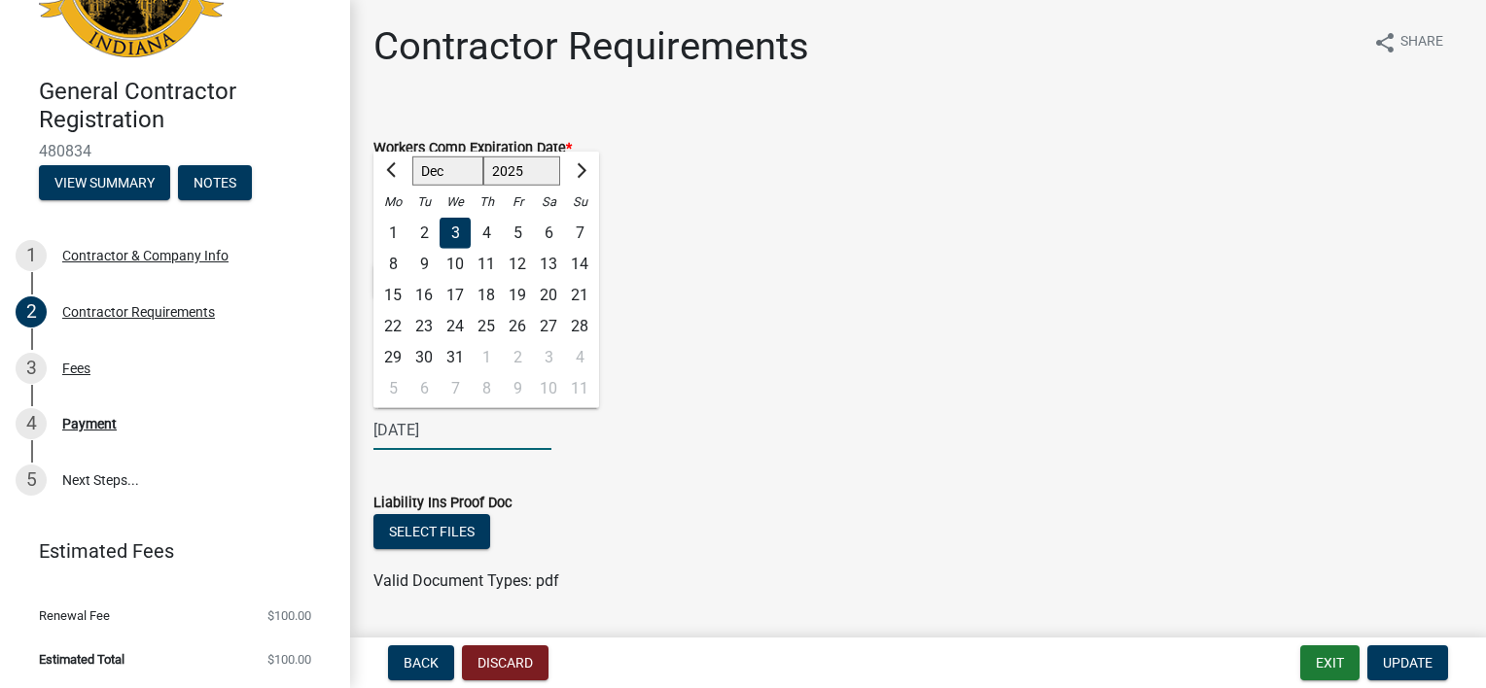
click at [482, 432] on input "[DATE]" at bounding box center [462, 430] width 178 height 40
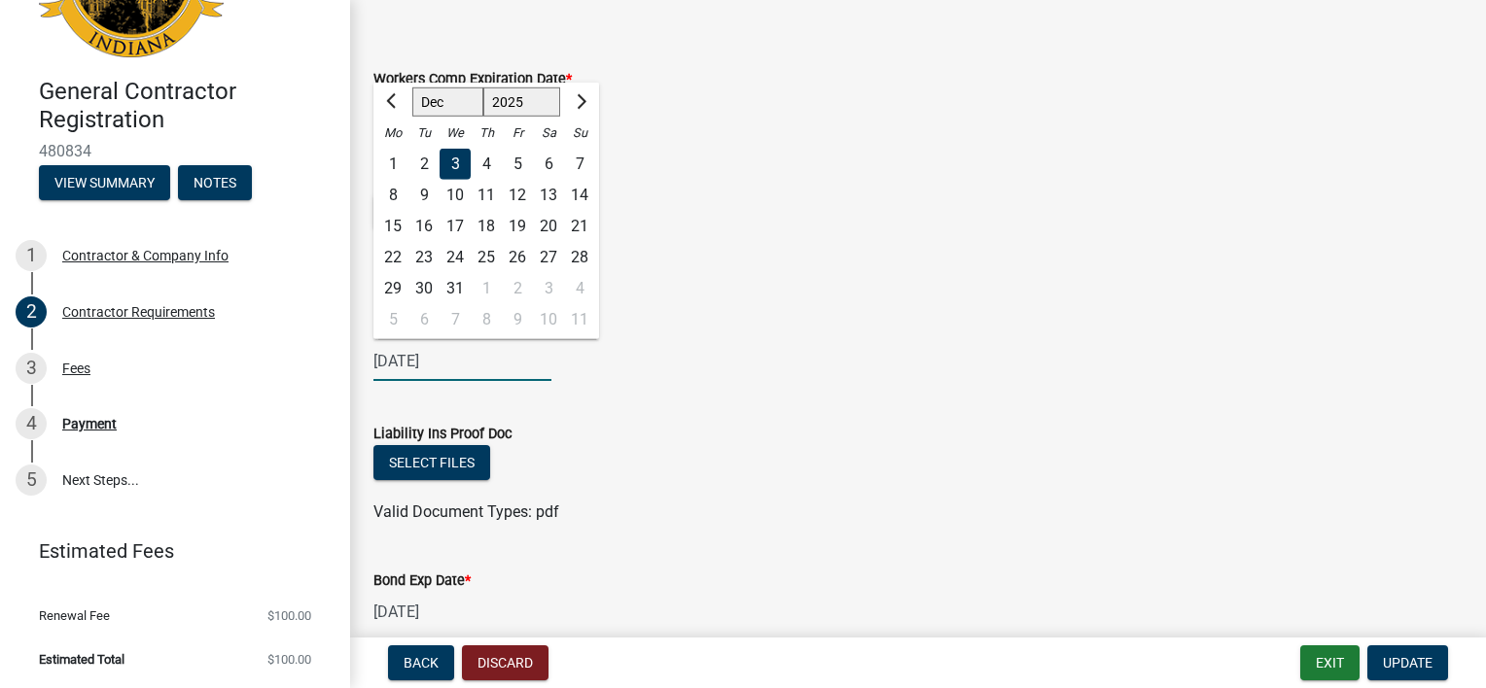
scroll to position [292, 0]
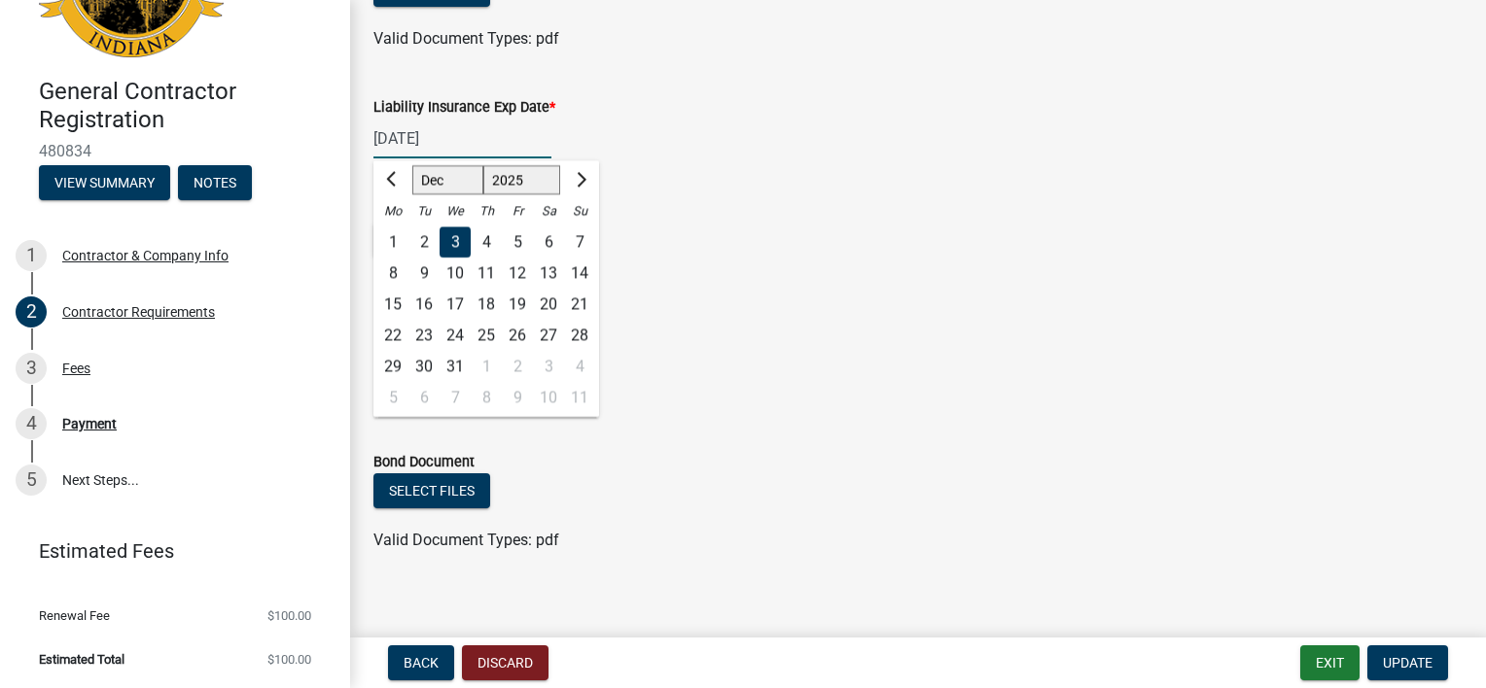
type input "[DATE]"
click at [729, 341] on div "Bond Exp Date * [DATE]" at bounding box center [917, 364] width 1089 height 90
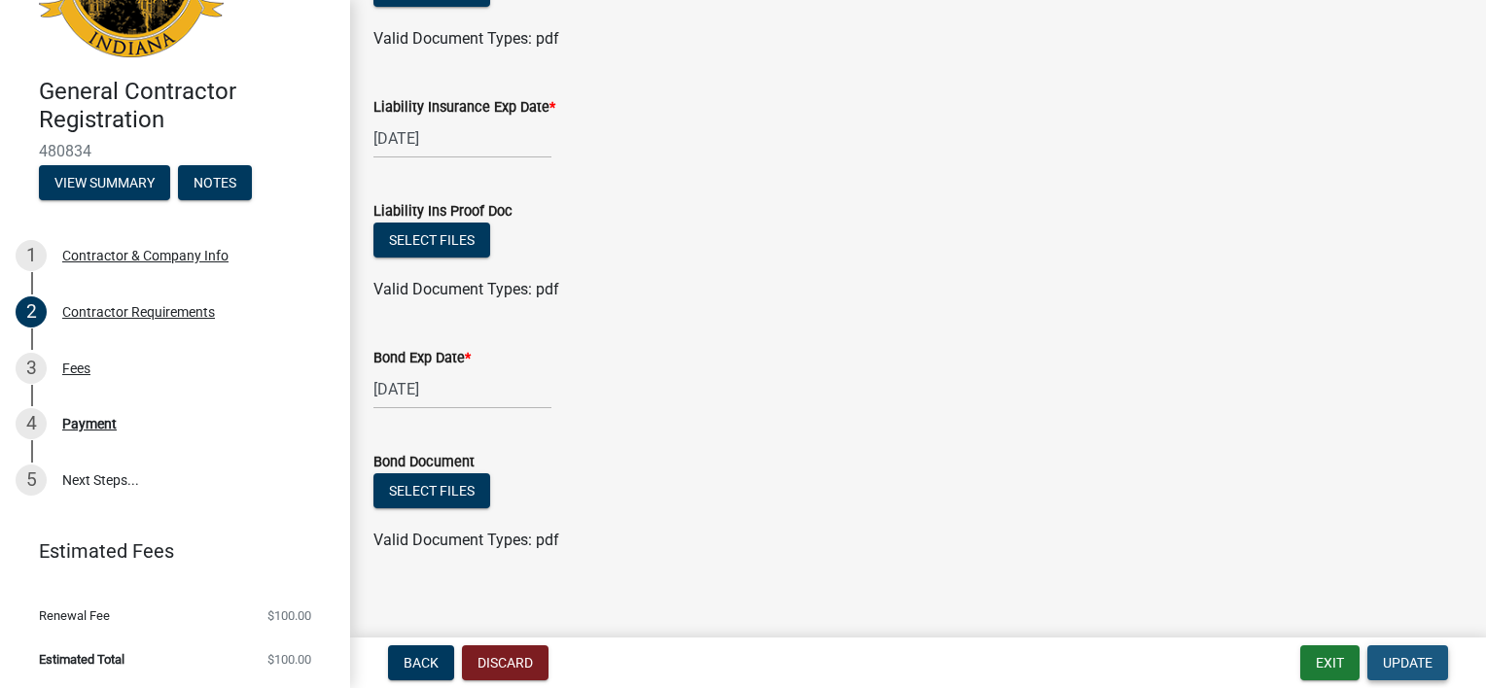
click at [1400, 651] on button "Update" at bounding box center [1407, 663] width 81 height 35
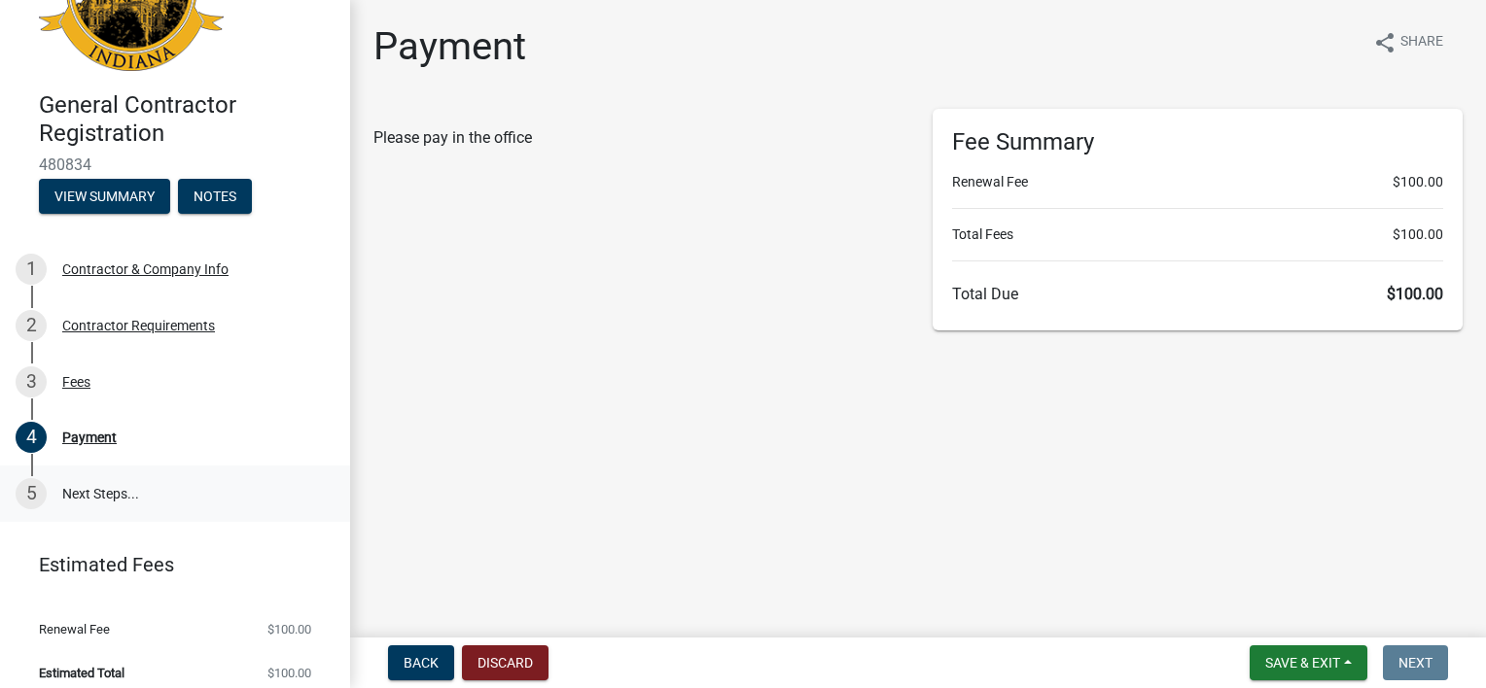
scroll to position [109, 0]
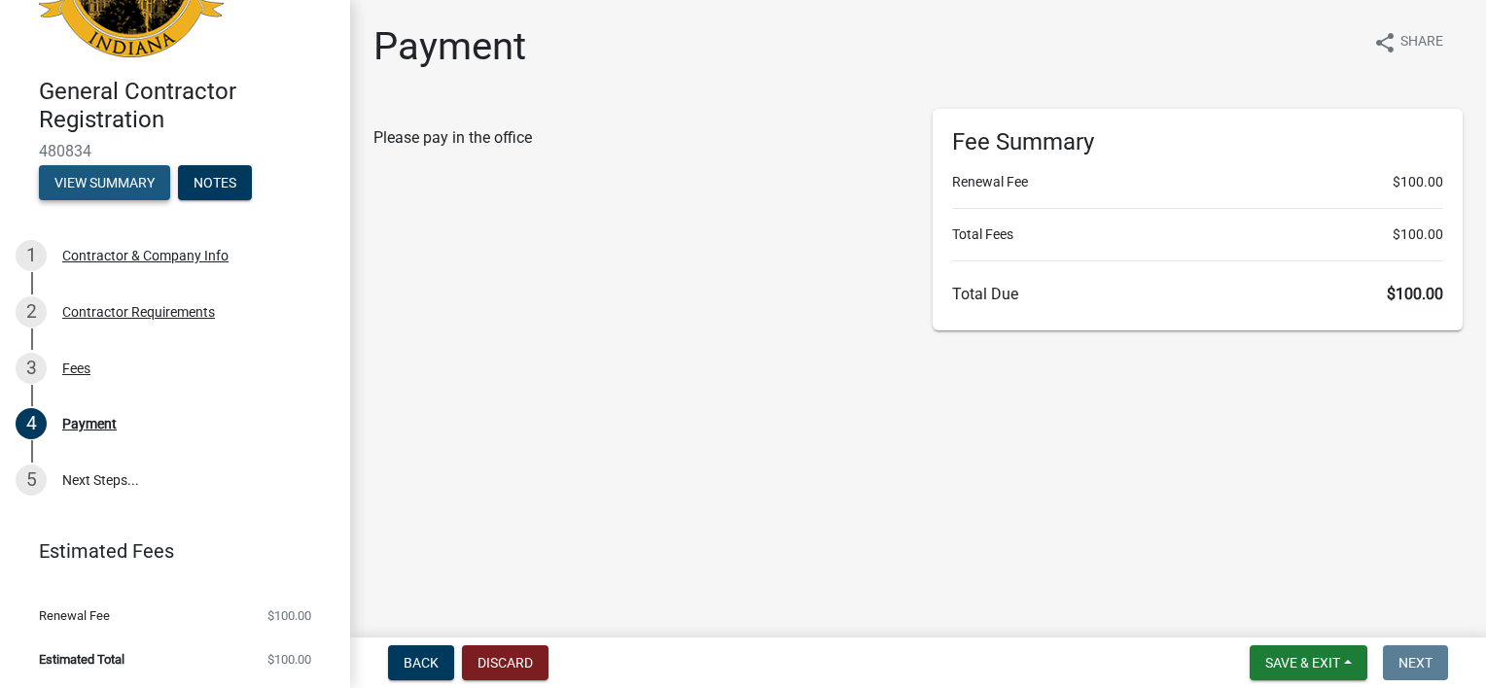
click at [95, 180] on button "View Summary" at bounding box center [104, 182] width 131 height 35
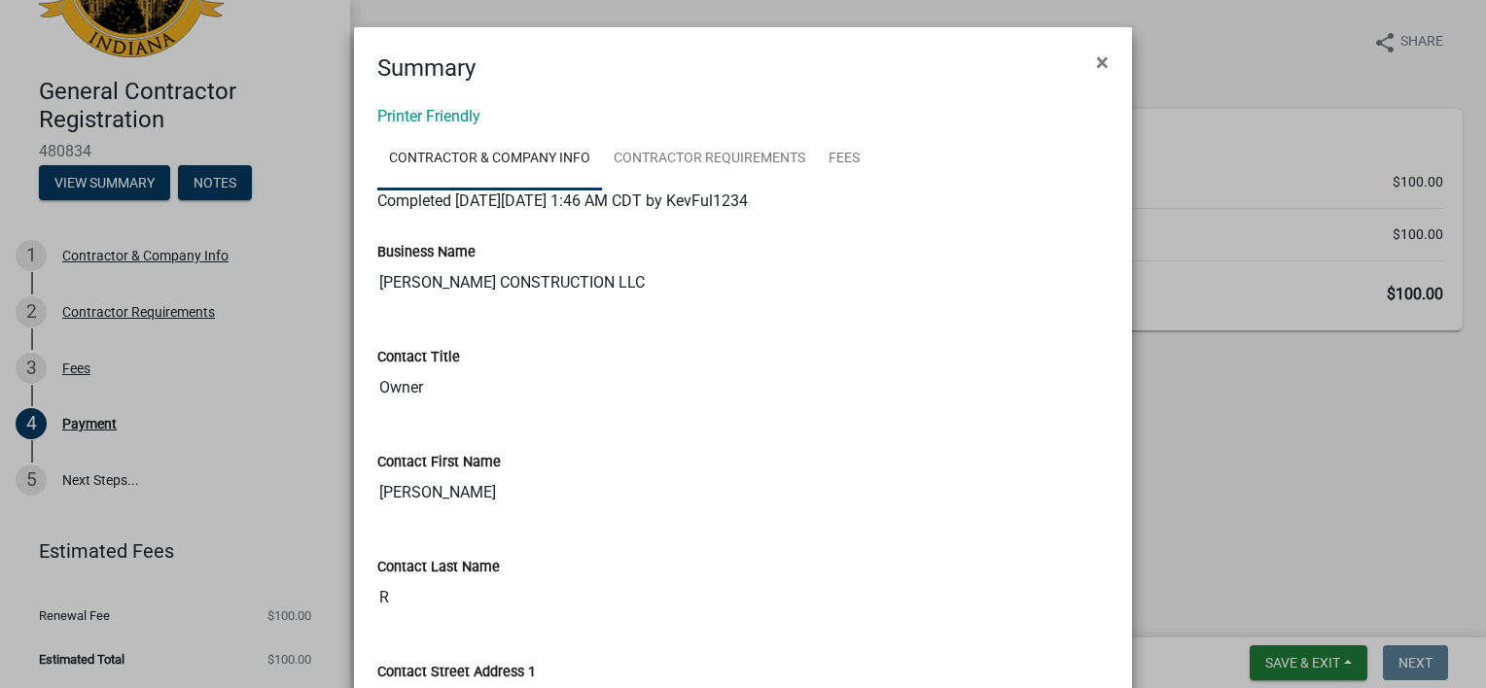
scroll to position [0, 0]
click at [514, 159] on link "Contractor & Company Info" at bounding box center [489, 159] width 225 height 62
click at [1101, 62] on span "×" at bounding box center [1102, 62] width 13 height 27
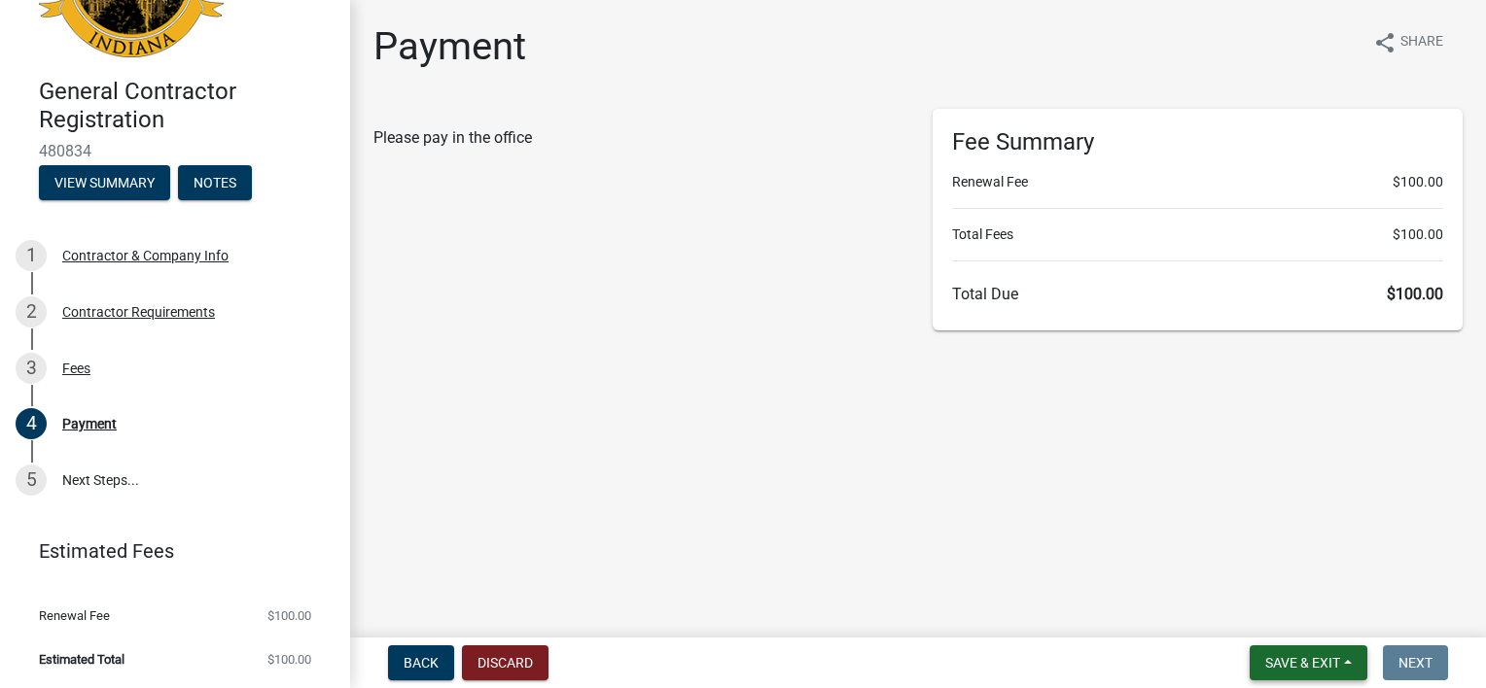
click at [1321, 665] on span "Save & Exit" at bounding box center [1302, 663] width 75 height 16
